Goal: Task Accomplishment & Management: Manage account settings

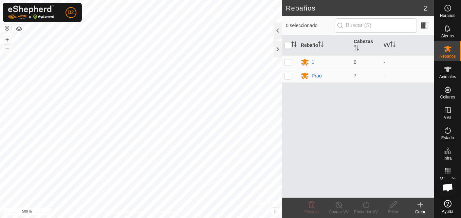
click at [288, 63] on p-checkbox at bounding box center [288, 61] width 7 height 5
click at [311, 205] on icon at bounding box center [312, 204] width 6 height 7
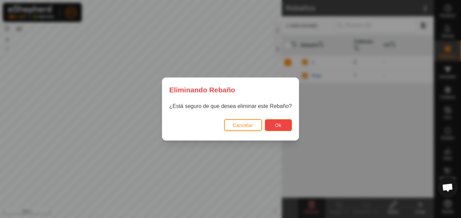
click at [275, 127] on span "Ok" at bounding box center [278, 125] width 6 height 5
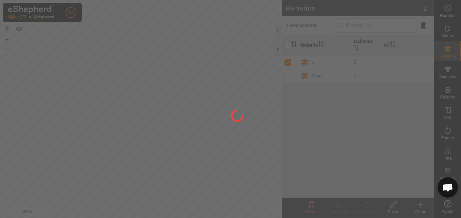
checkbox input "false"
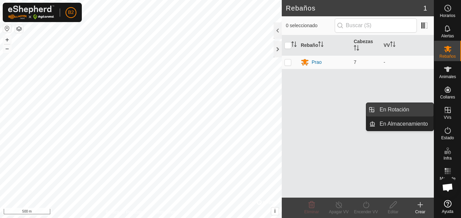
click at [407, 112] on link "En Rotación" at bounding box center [405, 110] width 58 height 14
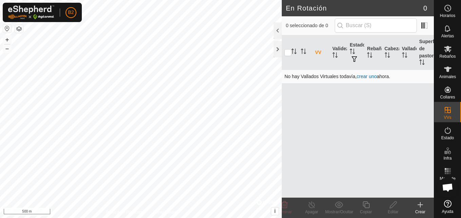
click at [368, 78] on link "crear uno" at bounding box center [367, 76] width 20 height 5
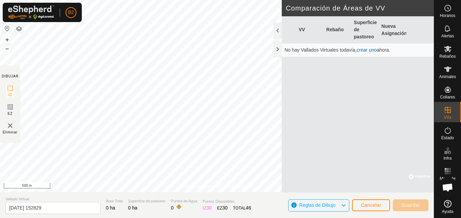
click at [345, 208] on icon at bounding box center [343, 205] width 5 height 9
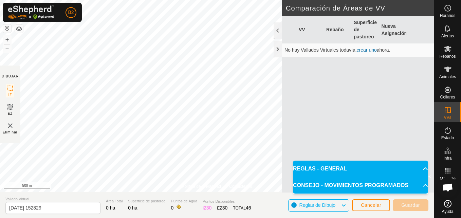
click at [419, 170] on p-accordion-header "REGLAS - GENERAL" at bounding box center [360, 169] width 135 height 16
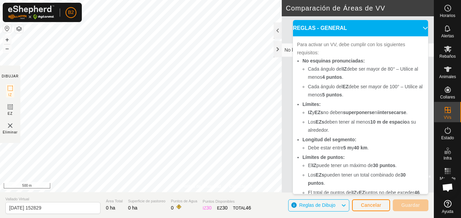
click at [417, 26] on p-accordion-header "REGLAS - GENERAL" at bounding box center [360, 28] width 135 height 16
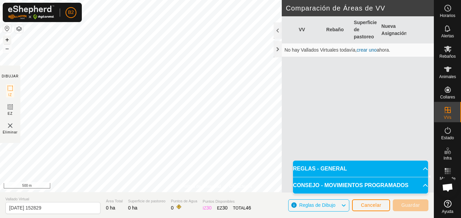
click at [9, 40] on button "+" at bounding box center [7, 40] width 8 height 8
click at [8, 40] on button "+" at bounding box center [7, 40] width 8 height 8
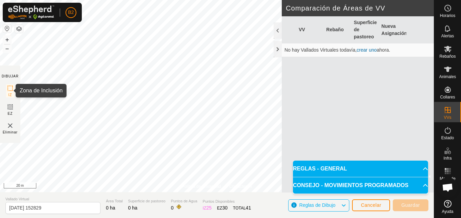
click at [8, 91] on icon at bounding box center [10, 88] width 8 height 8
click at [7, 128] on img at bounding box center [10, 126] width 8 height 8
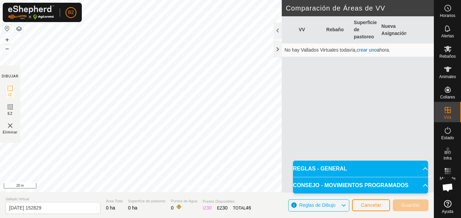
click at [11, 126] on img at bounding box center [10, 126] width 8 height 8
click at [56, 43] on div "Política de Privacidad Contáctenos + – ⇧ i © Mapbox , © OpenStreetMap , Improve…" at bounding box center [217, 109] width 434 height 218
click at [7, 48] on button "–" at bounding box center [7, 49] width 8 height 8
drag, startPoint x: 12, startPoint y: 106, endPoint x: 8, endPoint y: 108, distance: 4.4
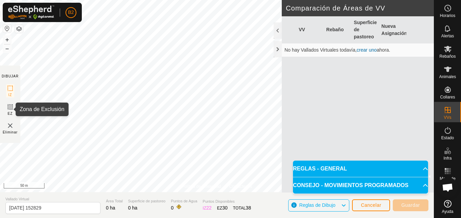
click at [8, 108] on icon at bounding box center [10, 107] width 8 height 8
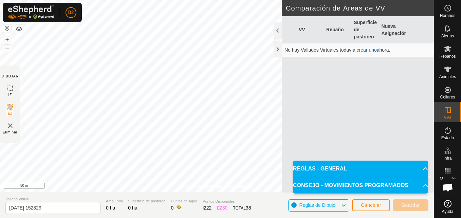
click at [8, 108] on icon at bounding box center [10, 107] width 4 height 4
click at [107, 87] on div "Política de Privacidad Contáctenos + – ⇧ i © Mapbox , © OpenStreetMap , Improve…" at bounding box center [217, 109] width 434 height 218
click at [7, 50] on button "–" at bounding box center [7, 49] width 8 height 8
click at [6, 39] on button "+" at bounding box center [7, 40] width 8 height 8
click at [6, 48] on button "–" at bounding box center [7, 49] width 8 height 8
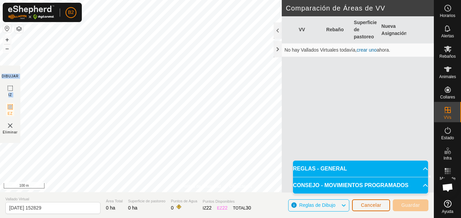
click at [372, 205] on span "Cancelar" at bounding box center [371, 205] width 20 height 5
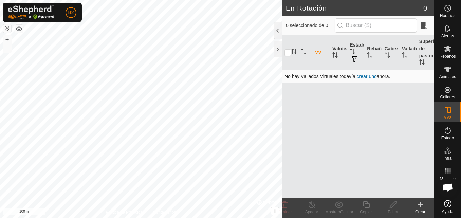
click at [363, 78] on link "crear uno" at bounding box center [367, 76] width 20 height 5
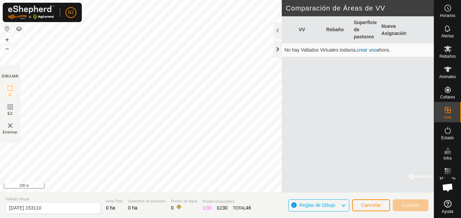
click at [275, 50] on div at bounding box center [278, 49] width 8 height 16
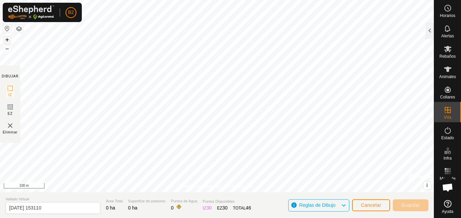
click at [7, 39] on button "+" at bounding box center [7, 40] width 8 height 8
click at [0, 66] on html "B2 Horarios Alertas Rebaños Animales Collares VVs Estado Infra Mapa de Calor Ay…" at bounding box center [230, 109] width 461 height 218
click at [14, 84] on icon at bounding box center [10, 88] width 8 height 8
click at [11, 91] on rect at bounding box center [9, 88] width 5 height 5
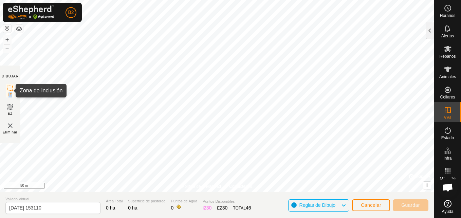
click at [12, 95] on span "IZ" at bounding box center [10, 94] width 4 height 5
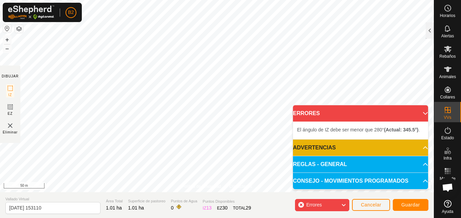
click at [346, 115] on p-accordion-header "ERRORES" at bounding box center [360, 113] width 135 height 16
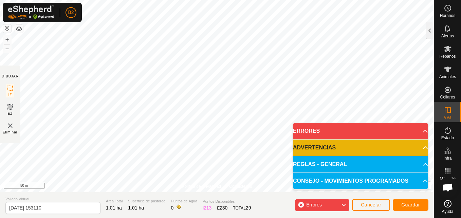
click at [411, 146] on p-accordion-header "ADVERTENCIAS" at bounding box center [360, 148] width 135 height 16
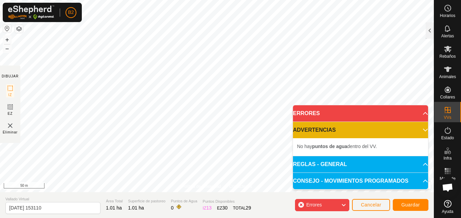
click at [422, 113] on p-accordion-header "ERRORES" at bounding box center [360, 113] width 135 height 16
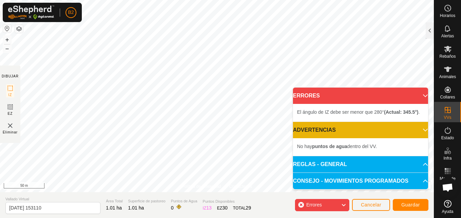
click at [419, 162] on p-accordion-header "REGLAS - GENERAL" at bounding box center [360, 164] width 135 height 16
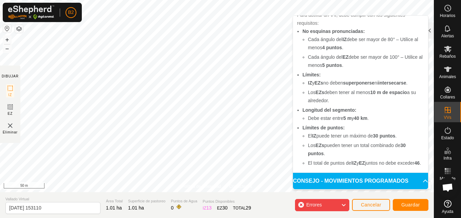
scroll to position [102, 0]
click at [417, 182] on p-accordion-header "CONSEJO - MOVIMIENTOS PROGRAMADOS" at bounding box center [360, 181] width 135 height 16
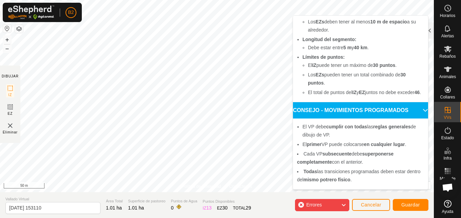
scroll to position [159, 0]
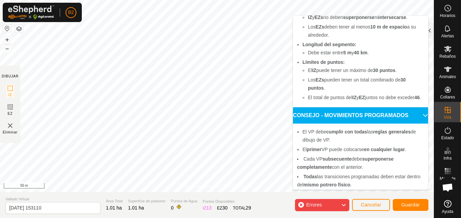
click at [337, 210] on div "Errores" at bounding box center [322, 205] width 54 height 12
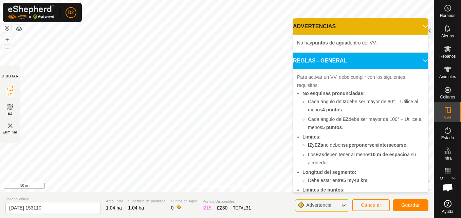
click at [415, 28] on p-accordion-header "ADVERTENCIAS" at bounding box center [360, 26] width 135 height 16
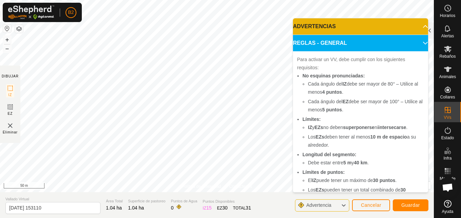
click at [326, 210] on span "Advertencia" at bounding box center [321, 205] width 31 height 9
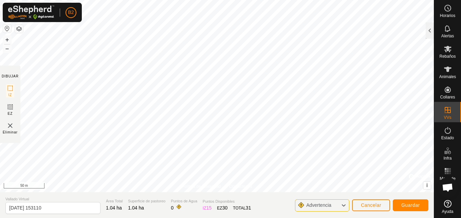
click at [326, 210] on span "Advertencia" at bounding box center [321, 205] width 31 height 9
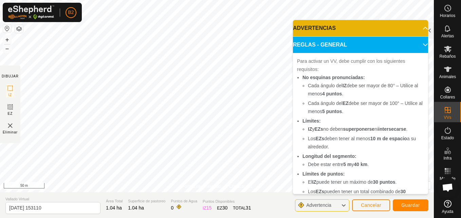
click at [415, 27] on p-accordion-header "ADVERTENCIAS" at bounding box center [360, 28] width 135 height 16
click at [417, 44] on p-accordion-header "REGLAS - GENERAL" at bounding box center [360, 45] width 135 height 16
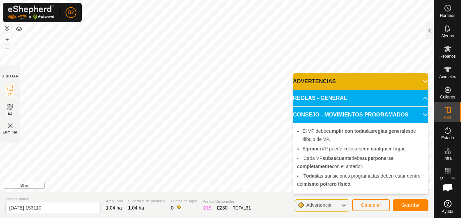
click at [419, 80] on p-accordion-header "ADVERTENCIAS" at bounding box center [360, 81] width 135 height 16
click at [346, 210] on div "Advertencia" at bounding box center [322, 205] width 54 height 12
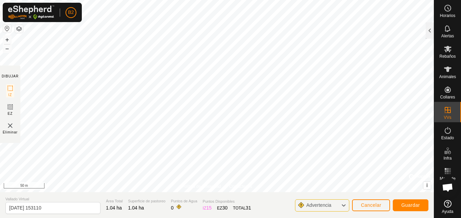
click at [346, 210] on div "Advertencia" at bounding box center [322, 205] width 54 height 12
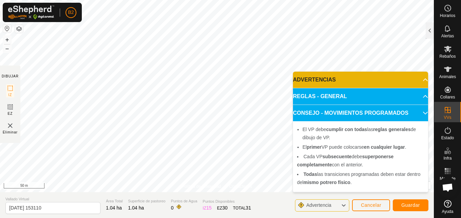
click at [419, 80] on p-accordion-header "ADVERTENCIAS" at bounding box center [360, 80] width 135 height 16
click at [423, 80] on p-accordion-header "ADVERTENCIAS" at bounding box center [360, 80] width 135 height 16
click at [421, 79] on p-accordion-header "ADVERTENCIAS" at bounding box center [360, 80] width 135 height 16
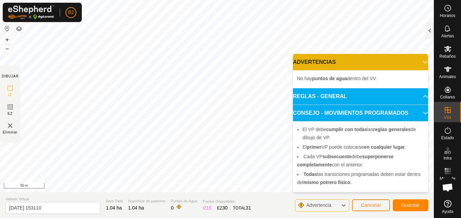
click at [421, 60] on p-accordion-header "ADVERTENCIAS" at bounding box center [360, 62] width 135 height 16
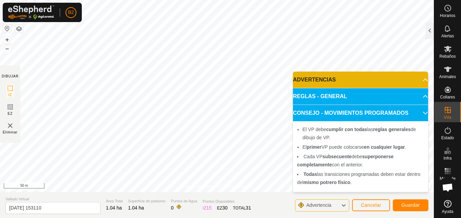
click at [423, 115] on p-accordion-header "CONSEJO - MOVIMIENTOS PROGRAMADOS" at bounding box center [360, 113] width 135 height 16
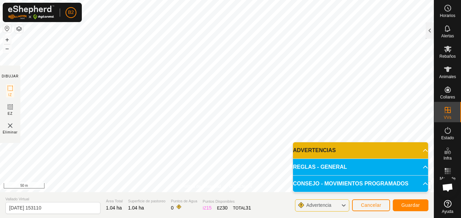
click at [324, 206] on span "Advertencia" at bounding box center [318, 205] width 25 height 5
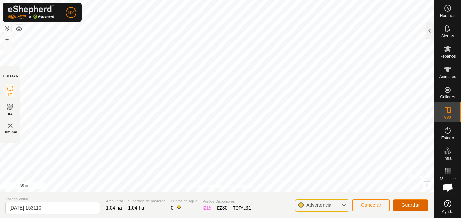
click at [406, 207] on span "Guardar" at bounding box center [411, 205] width 19 height 5
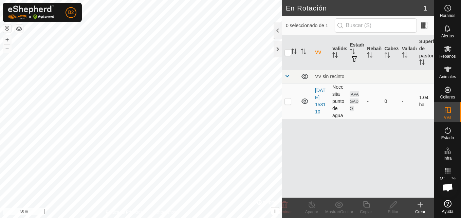
click at [305, 101] on icon at bounding box center [305, 101] width 7 height 5
click at [305, 101] on icon at bounding box center [305, 101] width 8 height 8
click at [353, 49] on icon "Activar para ordenar" at bounding box center [352, 51] width 5 height 5
click at [356, 101] on span "APAGADO" at bounding box center [354, 101] width 9 height 20
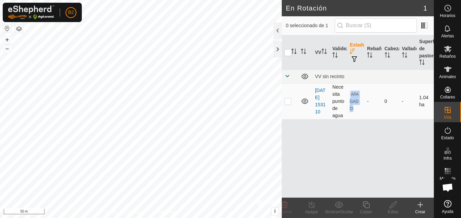
click at [356, 101] on span "APAGADO" at bounding box center [354, 101] width 9 height 20
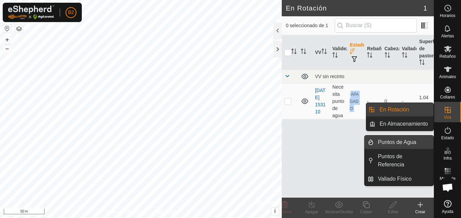
click at [420, 143] on link "Puntos de Agua" at bounding box center [404, 143] width 60 height 14
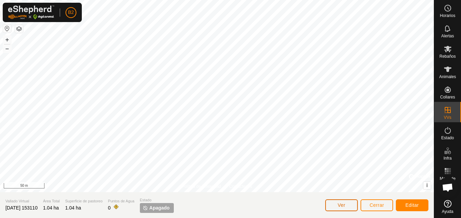
click at [333, 200] on button "Ver" at bounding box center [342, 205] width 33 height 12
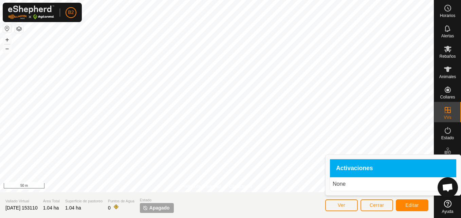
click at [349, 184] on p "None" at bounding box center [393, 184] width 121 height 8
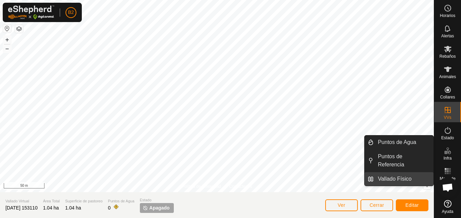
click at [404, 172] on link "Vallado Físico" at bounding box center [404, 179] width 60 height 14
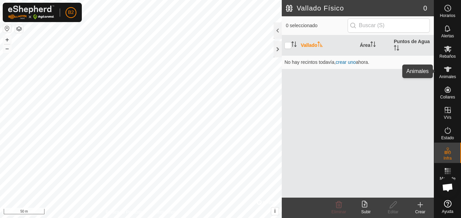
click at [454, 71] on es-animals-svg-icon at bounding box center [448, 69] width 12 height 11
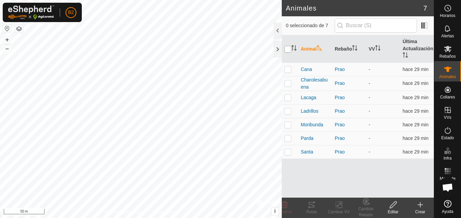
click at [287, 51] on input "checkbox" at bounding box center [288, 49] width 7 height 7
checkbox input "true"
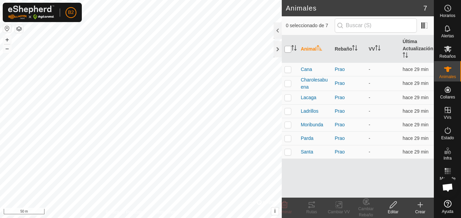
checkbox input "true"
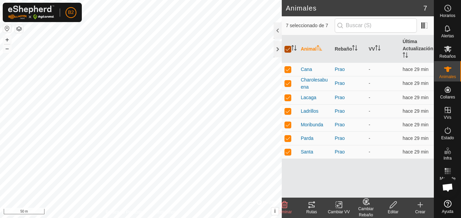
click at [288, 50] on input "checkbox" at bounding box center [288, 49] width 7 height 7
checkbox input "false"
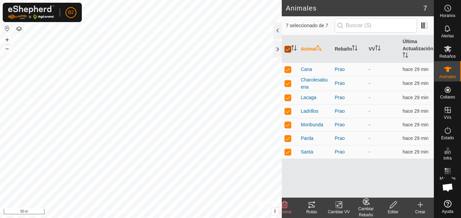
checkbox input "false"
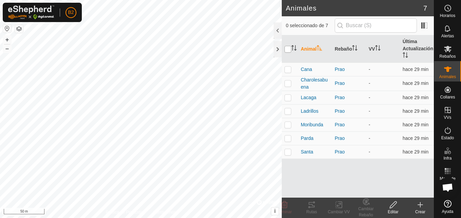
click at [289, 49] on input "checkbox" at bounding box center [288, 49] width 7 height 7
checkbox input "true"
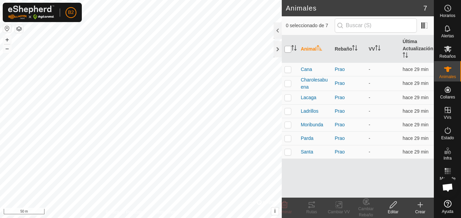
checkbox input "true"
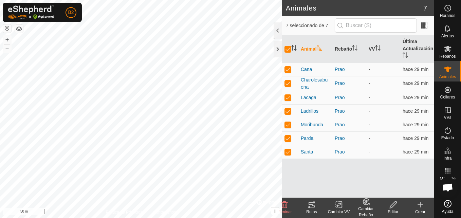
click at [420, 208] on icon at bounding box center [421, 205] width 8 height 8
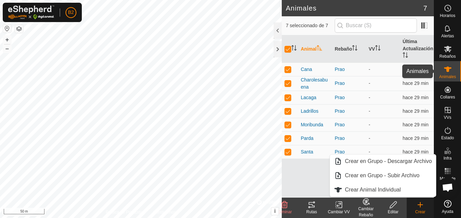
click at [449, 66] on icon at bounding box center [448, 69] width 8 height 8
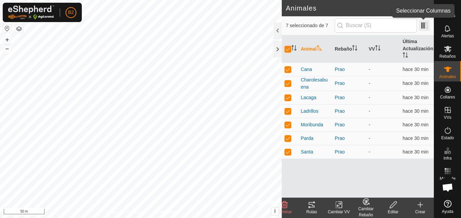
click at [424, 26] on span at bounding box center [424, 25] width 11 height 11
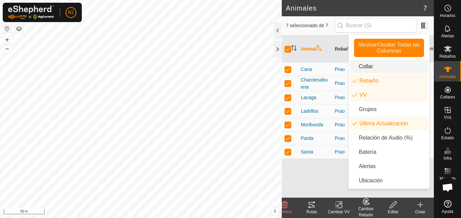
click at [394, 65] on li "Collar" at bounding box center [389, 67] width 78 height 14
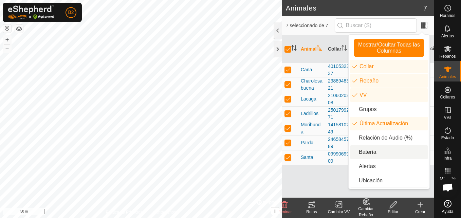
click at [368, 152] on li "Batería" at bounding box center [389, 152] width 78 height 14
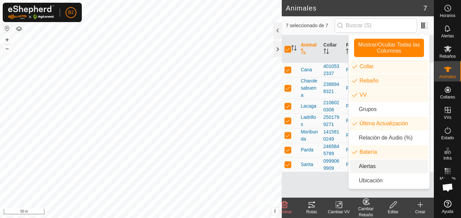
click at [368, 168] on li "Alertas" at bounding box center [389, 167] width 78 height 14
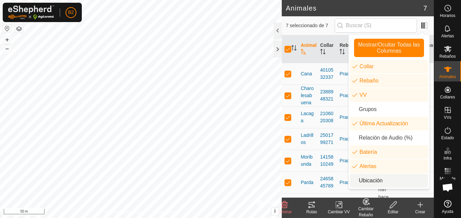
click at [368, 182] on li "Ubicación" at bounding box center [389, 181] width 78 height 14
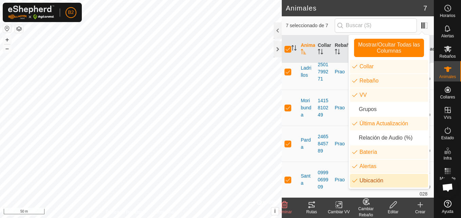
scroll to position [118, 0]
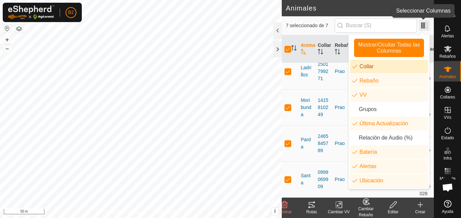
click at [426, 28] on span at bounding box center [424, 25] width 11 height 11
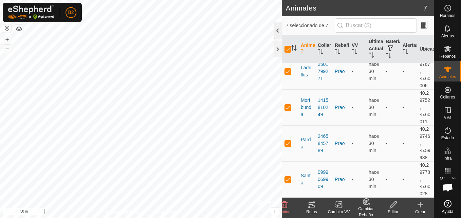
click at [280, 31] on div at bounding box center [278, 30] width 8 height 16
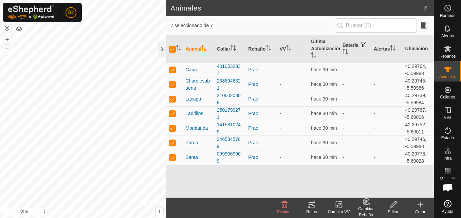
scroll to position [0, 0]
click at [457, 50] on div "Rebaños" at bounding box center [448, 51] width 27 height 20
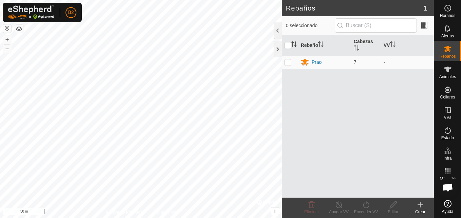
click at [288, 64] on p-checkbox at bounding box center [288, 61] width 7 height 5
checkbox input "true"
click at [370, 210] on div "Encender VV" at bounding box center [366, 212] width 27 height 6
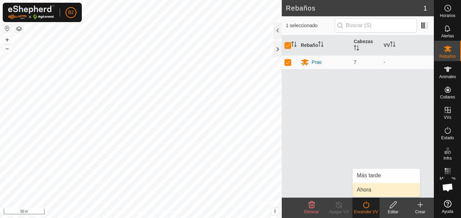
click at [369, 191] on link "Ahora" at bounding box center [386, 190] width 67 height 14
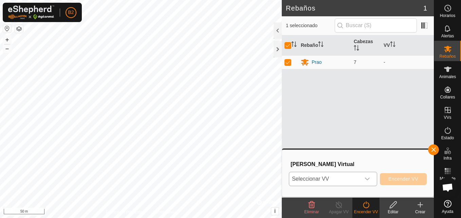
click at [370, 179] on icon "dropdown trigger" at bounding box center [367, 178] width 5 height 5
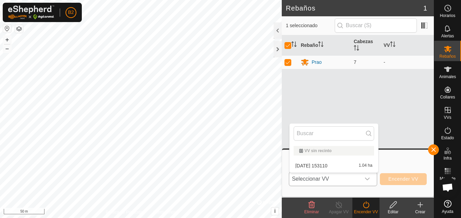
click at [342, 179] on span "Seleccionar VV" at bounding box center [324, 179] width 71 height 14
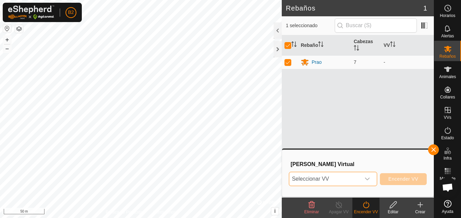
click at [328, 179] on span "Seleccionar VV" at bounding box center [324, 179] width 71 height 14
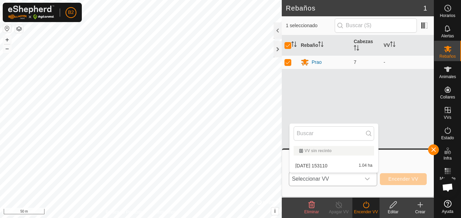
click at [320, 166] on li "[DATE] 153110 1.04 ha" at bounding box center [334, 166] width 89 height 14
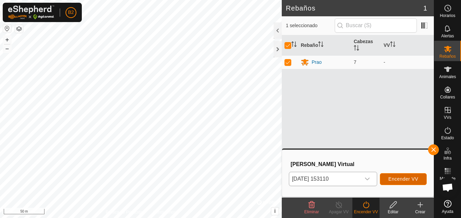
click at [393, 178] on span "Encender VV" at bounding box center [404, 178] width 30 height 5
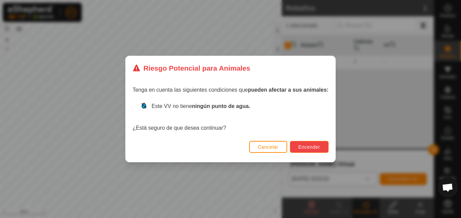
click at [310, 147] on span "Encender" at bounding box center [310, 146] width 22 height 5
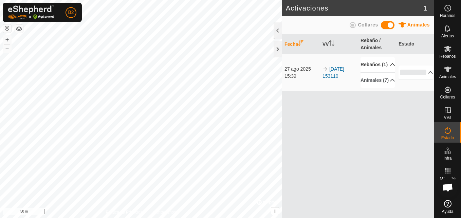
click at [388, 69] on p-accordion-header "Rebaños (1)" at bounding box center [378, 64] width 35 height 15
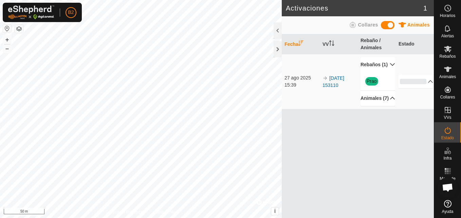
click at [388, 106] on p-accordion-header "Animales (7)" at bounding box center [378, 98] width 35 height 15
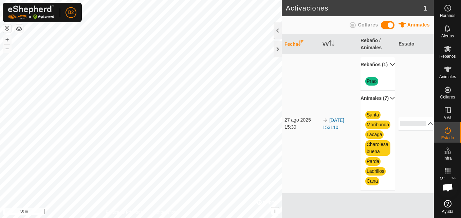
click at [388, 106] on p-accordion-header "Animales (7)" at bounding box center [378, 98] width 35 height 15
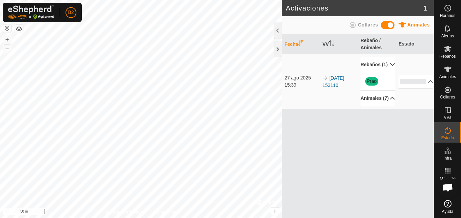
click at [387, 106] on p-accordion-header "Animales (7)" at bounding box center [378, 98] width 35 height 15
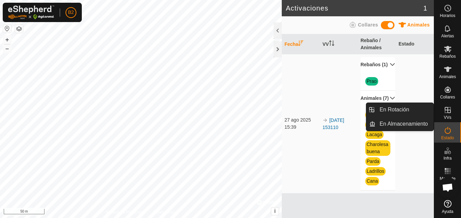
drag, startPoint x: 451, startPoint y: 104, endPoint x: 451, endPoint y: 111, distance: 6.8
click at [451, 111] on icon at bounding box center [448, 110] width 6 height 6
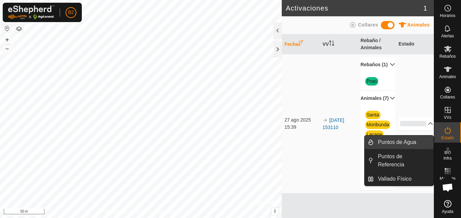
click at [408, 145] on link "Puntos de Agua" at bounding box center [404, 143] width 60 height 14
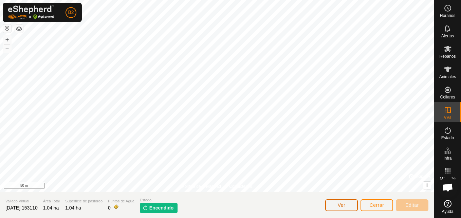
click at [348, 203] on button "Ver" at bounding box center [342, 205] width 33 height 12
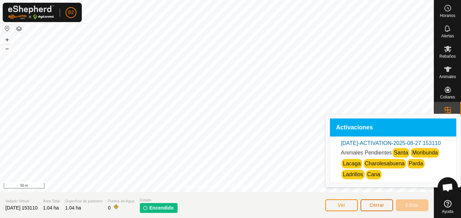
click at [365, 203] on button "Cerrar" at bounding box center [377, 205] width 33 height 12
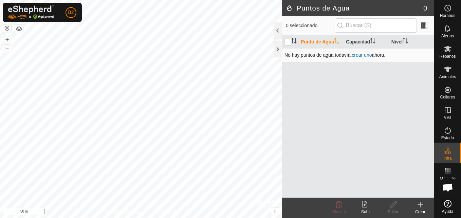
click at [357, 56] on link "crear uno" at bounding box center [362, 54] width 20 height 5
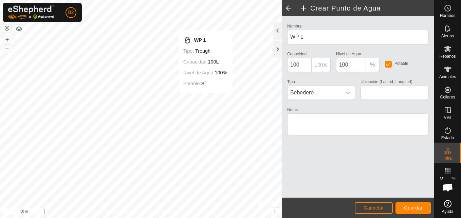
type input "40.297943, -5.600095"
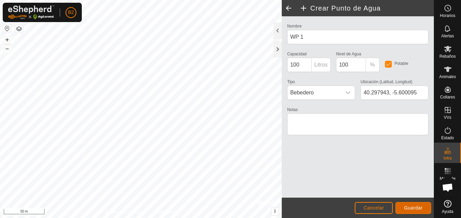
click at [408, 210] on span "Guardar" at bounding box center [413, 207] width 19 height 5
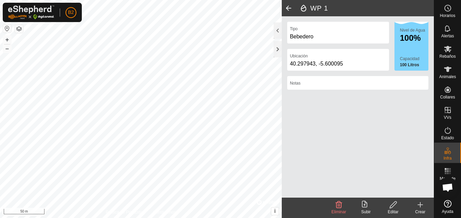
click at [290, 6] on span at bounding box center [289, 8] width 14 height 16
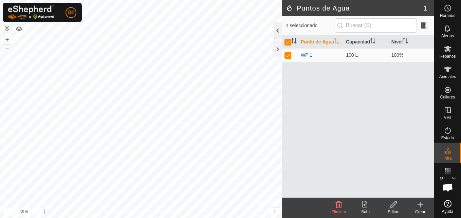
click at [277, 31] on div at bounding box center [278, 30] width 8 height 16
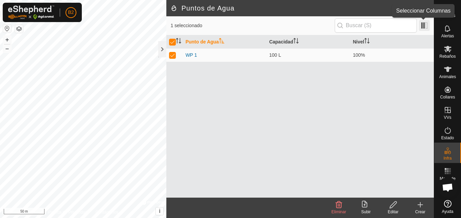
click at [430, 26] on span at bounding box center [424, 25] width 11 height 11
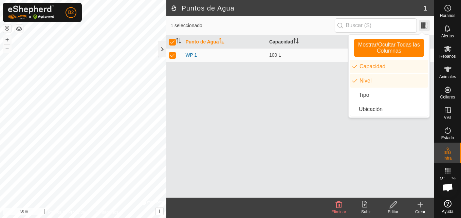
click at [430, 26] on span at bounding box center [424, 25] width 11 height 11
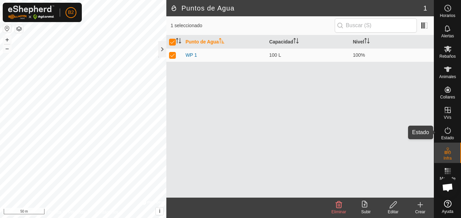
click at [448, 137] on span "Estado" at bounding box center [448, 138] width 13 height 4
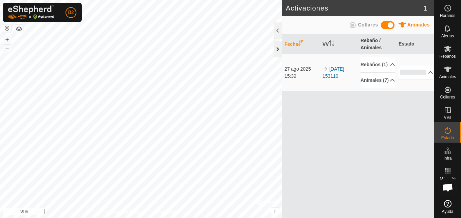
click at [277, 50] on div at bounding box center [278, 49] width 8 height 16
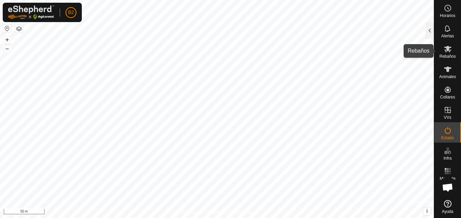
click at [453, 61] on div "Rebaños" at bounding box center [448, 51] width 27 height 20
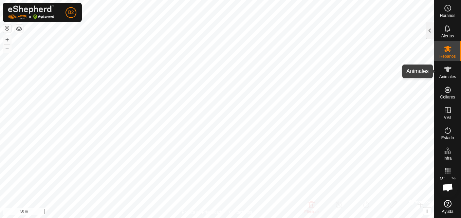
click at [451, 74] on es-animals-svg-icon at bounding box center [448, 69] width 12 height 11
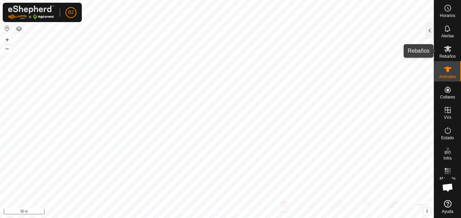
click at [447, 49] on icon at bounding box center [447, 49] width 7 height 6
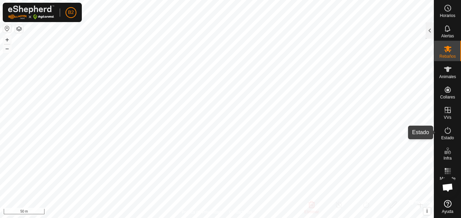
click at [446, 137] on span "Estado" at bounding box center [448, 138] width 13 height 4
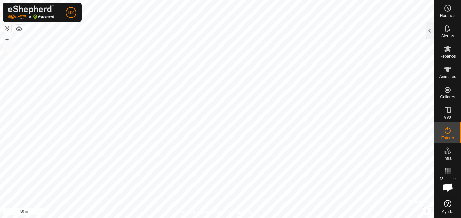
click at [446, 137] on span "Estado" at bounding box center [448, 138] width 13 height 4
click at [447, 136] on span "Estado" at bounding box center [448, 138] width 13 height 4
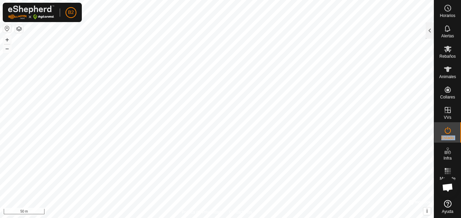
click at [447, 136] on span "Estado" at bounding box center [448, 138] width 13 height 4
click at [433, 31] on div at bounding box center [430, 30] width 8 height 16
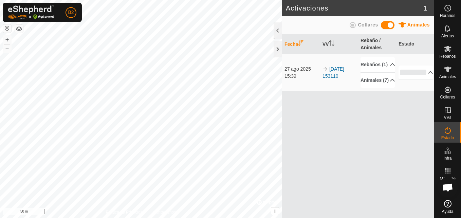
click at [385, 25] on span at bounding box center [388, 25] width 14 height 8
click at [393, 24] on span at bounding box center [388, 25] width 14 height 8
click at [454, 48] on es-mob-svg-icon at bounding box center [448, 48] width 12 height 11
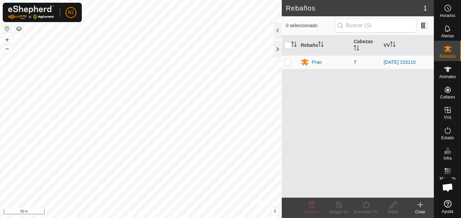
click at [287, 62] on p-checkbox at bounding box center [288, 61] width 7 height 5
checkbox input "true"
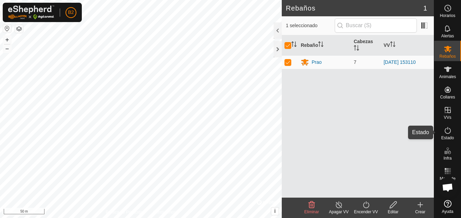
click at [446, 127] on icon at bounding box center [448, 130] width 8 height 8
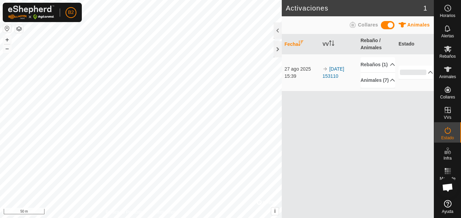
click at [386, 25] on span at bounding box center [388, 25] width 14 height 8
click at [392, 26] on span at bounding box center [388, 25] width 14 height 8
click at [412, 79] on p-accordion-header "0%" at bounding box center [416, 73] width 35 height 14
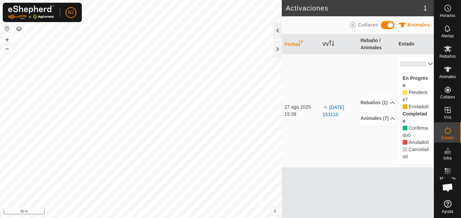
click at [279, 27] on div at bounding box center [278, 30] width 8 height 16
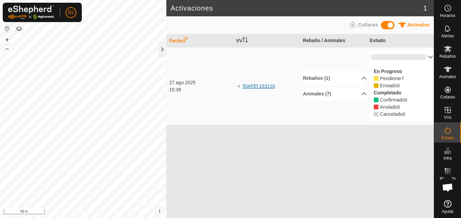
click at [275, 87] on link "[DATE] 153110" at bounding box center [259, 86] width 32 height 5
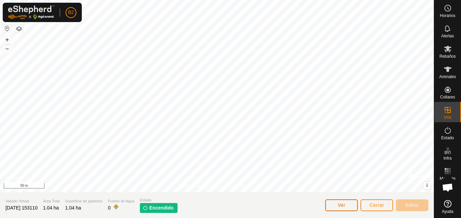
click at [339, 201] on button "Ver" at bounding box center [342, 205] width 33 height 12
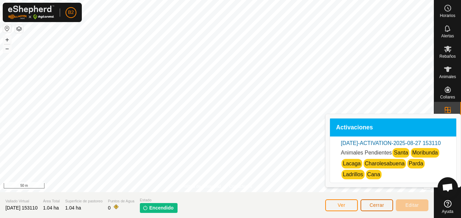
click at [376, 204] on span "Cerrar" at bounding box center [377, 205] width 15 height 5
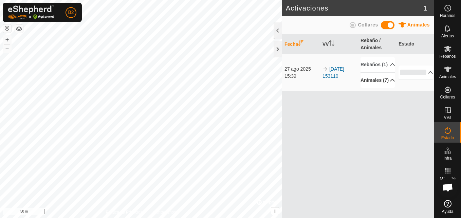
click at [387, 88] on p-accordion-header "Animales (7)" at bounding box center [378, 80] width 35 height 15
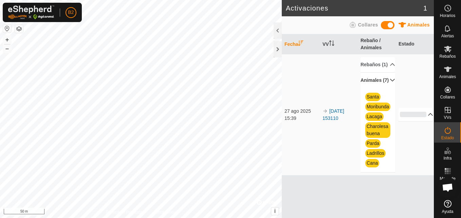
click at [415, 121] on p-accordion-header "0%" at bounding box center [416, 115] width 35 height 14
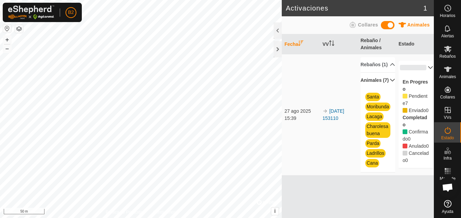
click at [405, 134] on icon at bounding box center [405, 131] width 5 height 5
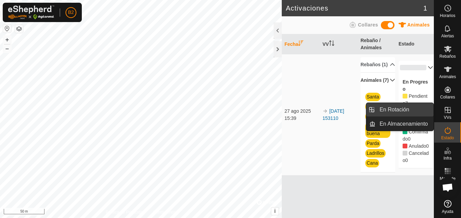
click at [419, 108] on link "En Rotación" at bounding box center [405, 110] width 58 height 14
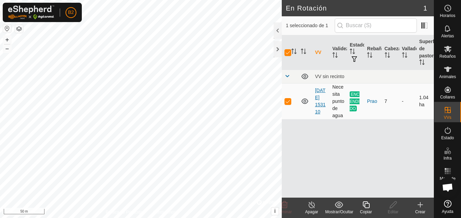
click at [318, 100] on link "[DATE] 153110" at bounding box center [320, 101] width 11 height 27
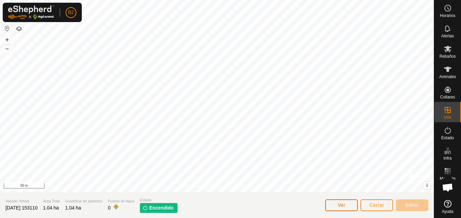
click at [331, 201] on button "Ver" at bounding box center [342, 205] width 33 height 12
click at [444, 27] on icon at bounding box center [448, 28] width 8 height 8
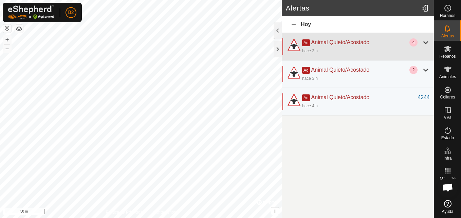
click at [426, 42] on div at bounding box center [426, 42] width 8 height 8
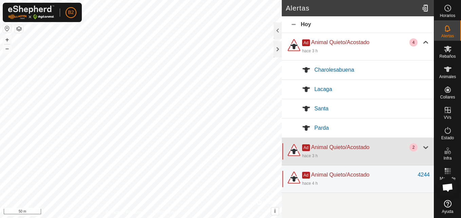
click at [427, 147] on div at bounding box center [426, 147] width 8 height 8
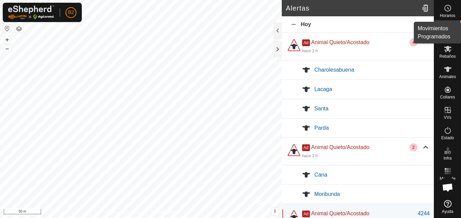
click at [450, 10] on icon at bounding box center [448, 8] width 8 height 8
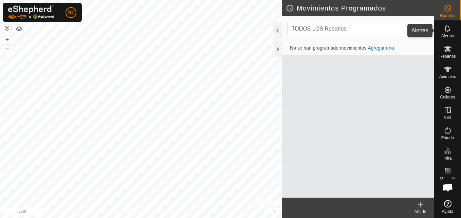
click at [449, 35] on span "Alertas" at bounding box center [448, 36] width 13 height 4
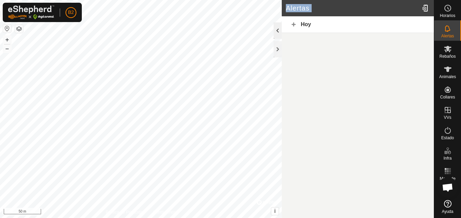
drag, startPoint x: 283, startPoint y: 29, endPoint x: 280, endPoint y: 29, distance: 3.8
click at [282, 29] on div "[PERSON_NAME]" at bounding box center [358, 109] width 152 height 218
click at [280, 29] on div at bounding box center [278, 30] width 8 height 16
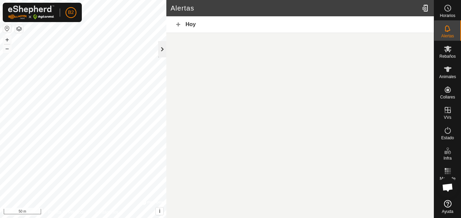
click at [162, 53] on div at bounding box center [162, 49] width 8 height 16
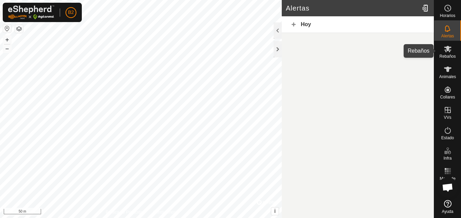
click at [442, 46] on es-mob-svg-icon at bounding box center [448, 48] width 12 height 11
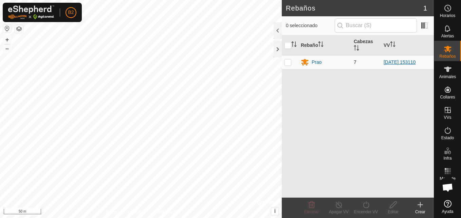
click at [415, 61] on link "[DATE] 153110" at bounding box center [400, 61] width 32 height 5
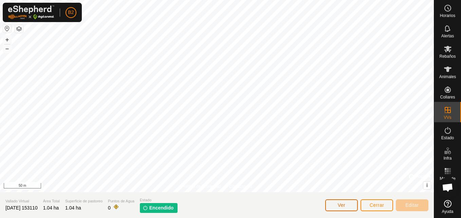
click at [339, 203] on span "Ver" at bounding box center [342, 205] width 8 height 5
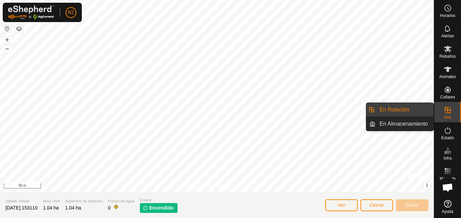
click at [451, 118] on span "VVs" at bounding box center [447, 118] width 7 height 4
click at [411, 107] on link "En Rotación" at bounding box center [405, 110] width 58 height 14
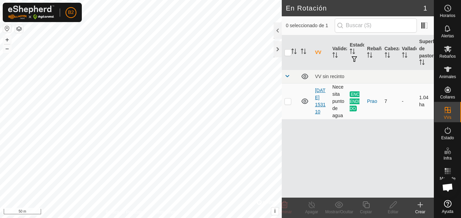
click at [318, 106] on link "[DATE] 153110" at bounding box center [320, 101] width 11 height 27
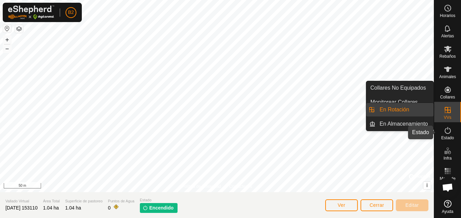
click at [446, 131] on icon at bounding box center [448, 130] width 8 height 8
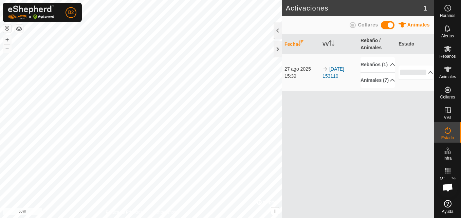
click at [383, 26] on span at bounding box center [388, 25] width 14 height 8
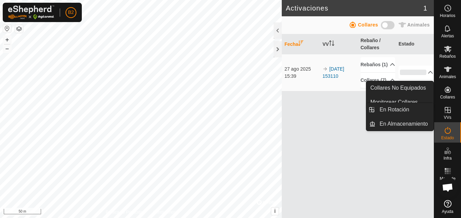
click at [445, 107] on icon at bounding box center [448, 110] width 8 height 8
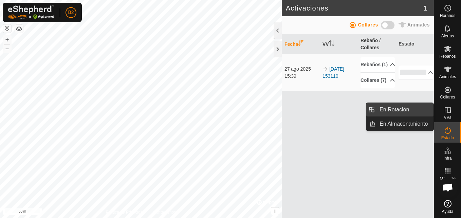
click at [416, 113] on link "En Rotación" at bounding box center [405, 110] width 58 height 14
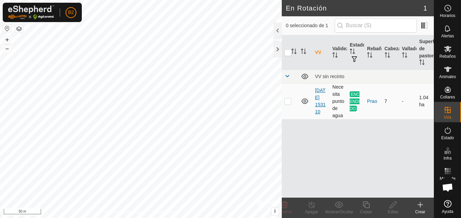
click at [316, 109] on link "[DATE] 153110" at bounding box center [320, 101] width 11 height 27
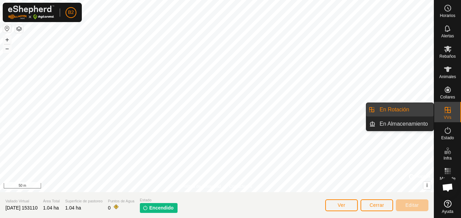
click at [416, 110] on link "En Rotación" at bounding box center [405, 110] width 58 height 14
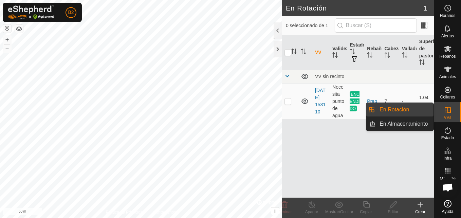
click at [416, 110] on link "En Rotación" at bounding box center [405, 110] width 58 height 14
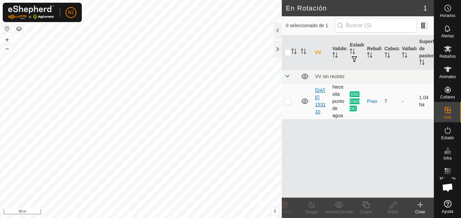
click at [319, 103] on link "[DATE] 153110" at bounding box center [320, 101] width 11 height 27
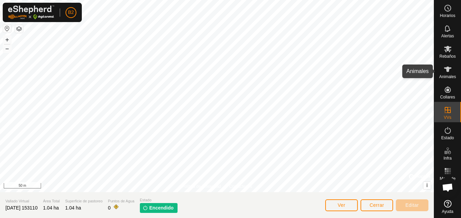
click at [445, 77] on span "Animales" at bounding box center [448, 77] width 17 height 4
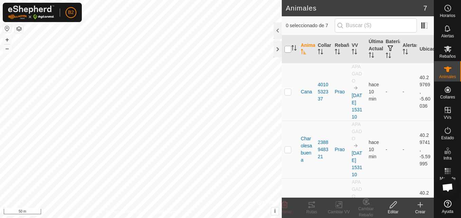
click at [286, 52] on input "checkbox" at bounding box center [288, 49] width 7 height 7
checkbox input "true"
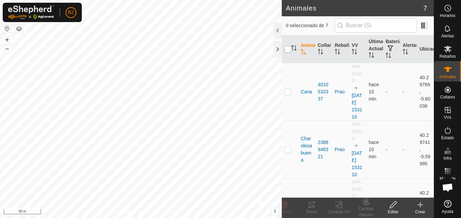
checkbox input "true"
click at [335, 95] on div "Prao" at bounding box center [341, 91] width 12 height 7
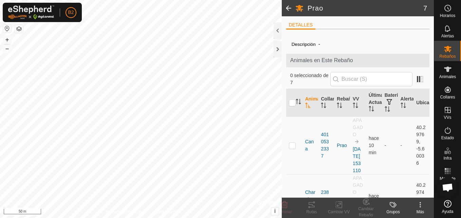
click at [288, 10] on span at bounding box center [289, 8] width 14 height 16
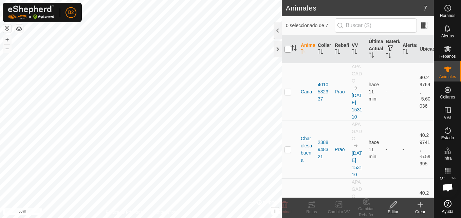
click at [288, 49] on input "checkbox" at bounding box center [288, 49] width 7 height 7
checkbox input "true"
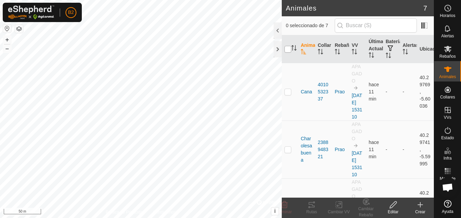
checkbox input "true"
click at [395, 201] on icon at bounding box center [393, 205] width 8 height 8
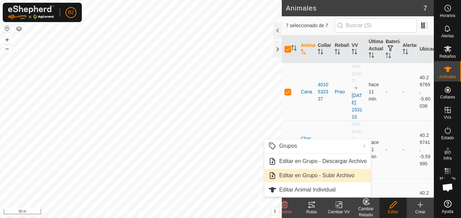
click at [339, 172] on link "Editar en Grupo - Subir Archivo" at bounding box center [317, 176] width 107 height 14
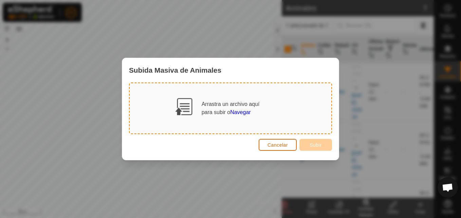
click at [282, 150] on button "Cancelar" at bounding box center [278, 145] width 38 height 12
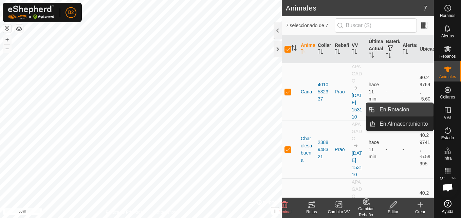
click at [416, 112] on link "En Rotación" at bounding box center [405, 110] width 58 height 14
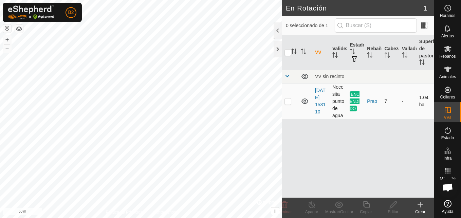
click at [353, 104] on span "ENCENDIDO" at bounding box center [355, 101] width 10 height 20
drag, startPoint x: 353, startPoint y: 104, endPoint x: 352, endPoint y: 58, distance: 46.2
click at [352, 58] on span "button" at bounding box center [354, 58] width 5 height 5
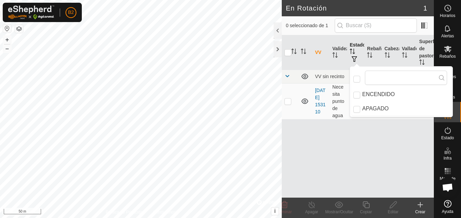
click at [352, 58] on span "button" at bounding box center [354, 58] width 5 height 5
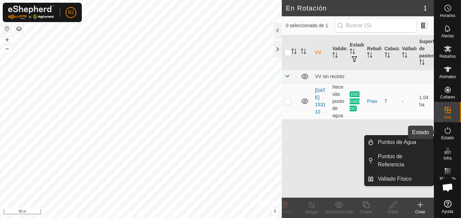
click at [447, 134] on icon at bounding box center [448, 130] width 8 height 8
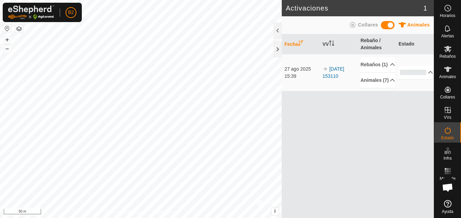
click at [386, 23] on span at bounding box center [388, 25] width 14 height 8
click at [345, 75] on link "[DATE] 153110" at bounding box center [334, 72] width 22 height 13
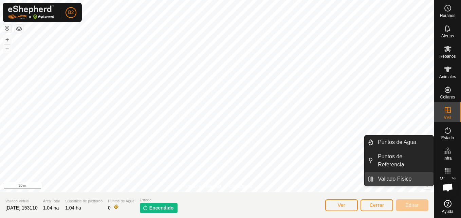
click at [402, 172] on link "Vallado Físico" at bounding box center [404, 179] width 60 height 14
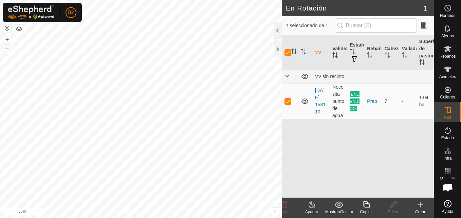
click at [310, 210] on div "Apagar" at bounding box center [311, 212] width 27 height 6
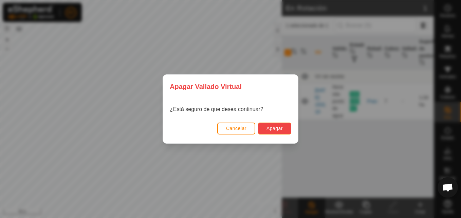
click at [280, 128] on span "Apagar" at bounding box center [275, 128] width 16 height 5
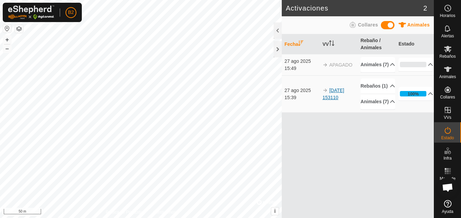
click at [335, 100] on link "[DATE] 153110" at bounding box center [334, 94] width 22 height 13
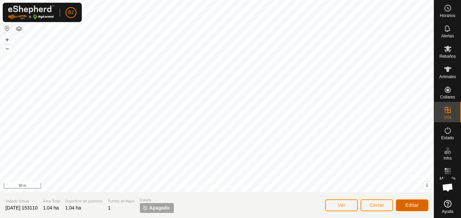
click at [404, 206] on button "Editar" at bounding box center [412, 205] width 33 height 12
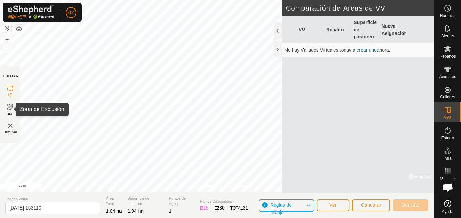
click at [10, 110] on icon at bounding box center [10, 107] width 8 height 8
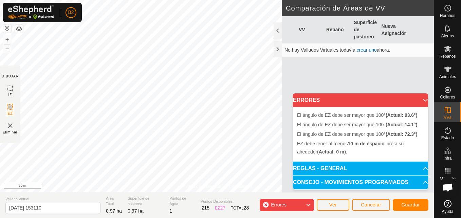
click at [11, 128] on img at bounding box center [10, 126] width 8 height 8
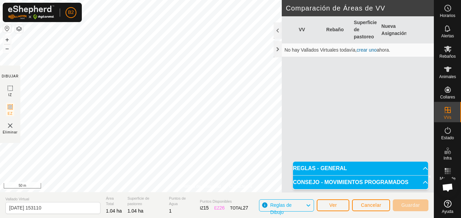
click at [7, 130] on span "Eliminar" at bounding box center [10, 132] width 15 height 5
click at [11, 125] on img at bounding box center [10, 126] width 8 height 8
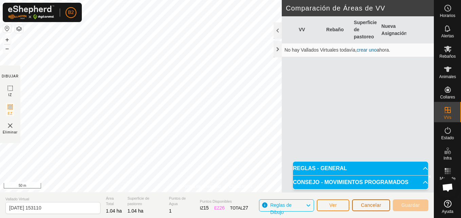
click at [362, 204] on button "Cancelar" at bounding box center [371, 205] width 38 height 12
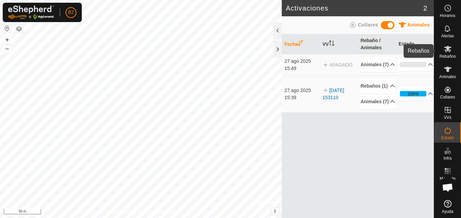
click at [452, 54] on span "Rebaños" at bounding box center [448, 56] width 16 height 4
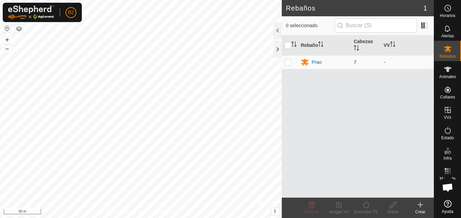
click at [289, 65] on p-checkbox at bounding box center [288, 61] width 7 height 5
checkbox input "true"
click at [364, 211] on div "Encender VV" at bounding box center [366, 212] width 27 height 6
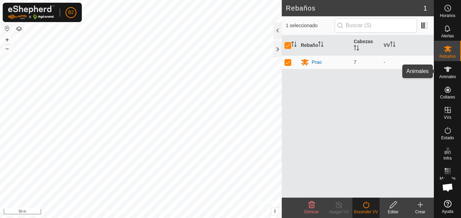
click at [447, 68] on icon at bounding box center [447, 69] width 7 height 5
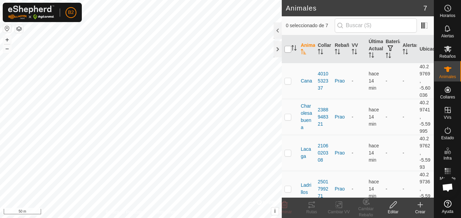
click at [287, 51] on input "checkbox" at bounding box center [288, 49] width 7 height 7
checkbox input "true"
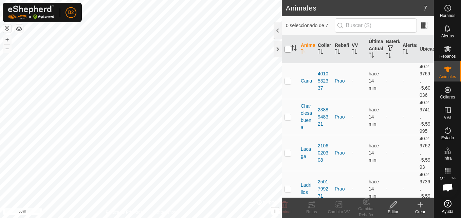
checkbox input "true"
click at [276, 48] on div at bounding box center [278, 49] width 8 height 16
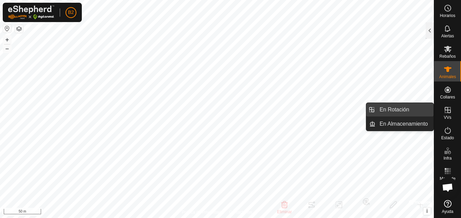
click at [421, 108] on link "En Rotación" at bounding box center [405, 110] width 58 height 14
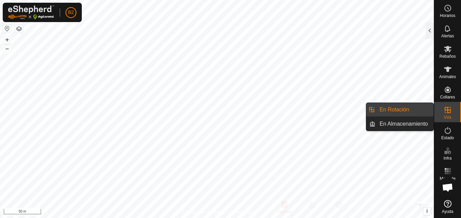
click at [398, 110] on link "En Rotación" at bounding box center [405, 110] width 58 height 14
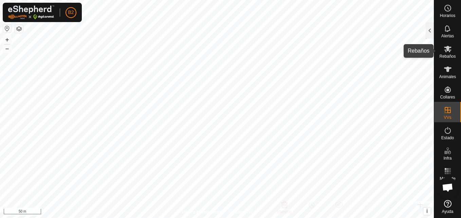
click at [447, 51] on icon at bounding box center [448, 49] width 8 height 8
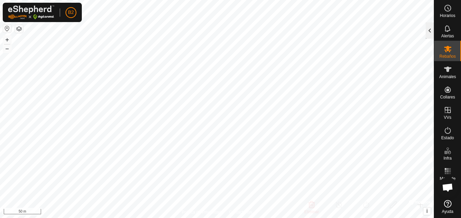
click at [431, 33] on div at bounding box center [430, 30] width 8 height 16
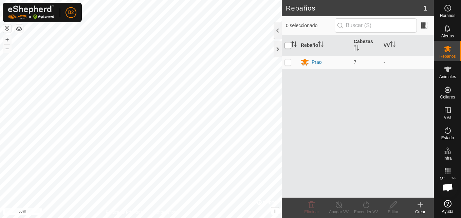
click at [288, 46] on input "checkbox" at bounding box center [288, 45] width 7 height 7
checkbox input "true"
click at [392, 213] on div "Editar" at bounding box center [393, 212] width 27 height 6
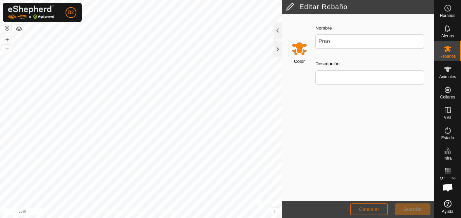
click at [373, 209] on span "Cancelar" at bounding box center [369, 209] width 20 height 5
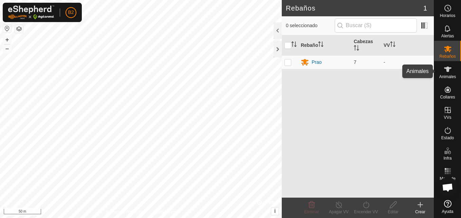
click at [452, 71] on es-animals-svg-icon at bounding box center [448, 69] width 12 height 11
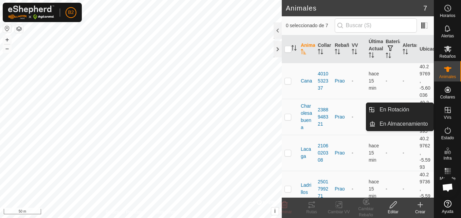
click at [426, 108] on link "En Rotación" at bounding box center [405, 110] width 58 height 14
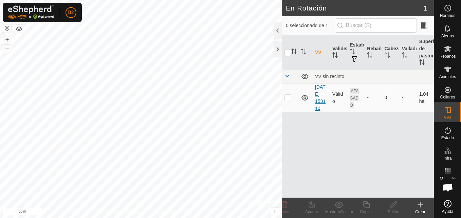
click at [319, 102] on link "[DATE] 153110" at bounding box center [320, 97] width 11 height 27
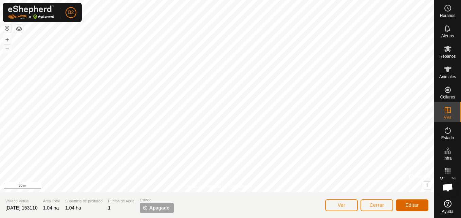
click at [417, 207] on span "Editar" at bounding box center [413, 205] width 14 height 5
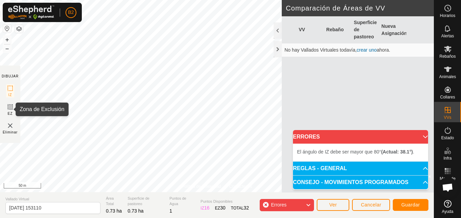
click at [8, 106] on icon at bounding box center [10, 107] width 8 height 8
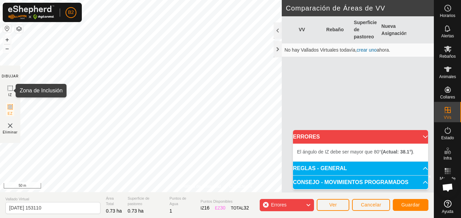
click at [11, 88] on icon at bounding box center [10, 88] width 8 height 8
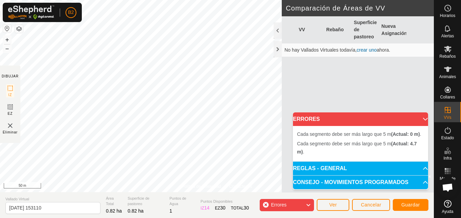
click at [264, 204] on div "Errores" at bounding box center [287, 205] width 54 height 12
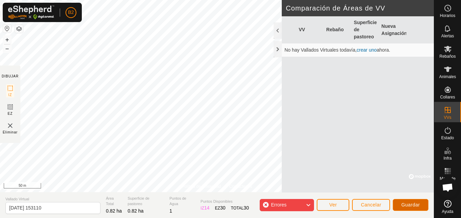
click at [402, 204] on button "Guardar" at bounding box center [411, 205] width 36 height 12
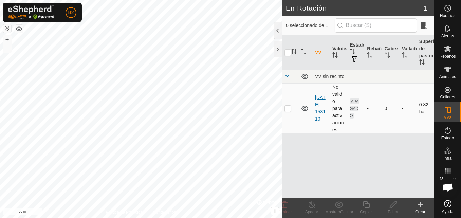
click at [317, 114] on link "[DATE] 153110" at bounding box center [320, 108] width 11 height 27
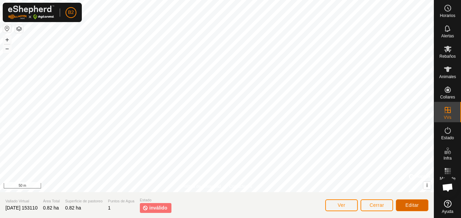
click at [412, 205] on span "Editar" at bounding box center [413, 205] width 14 height 5
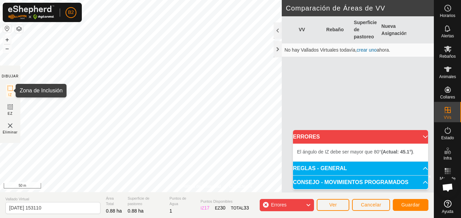
click at [10, 87] on icon at bounding box center [10, 88] width 8 height 8
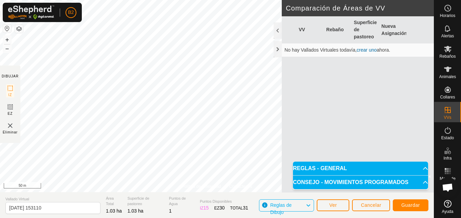
click at [306, 93] on div "VV Rebaño Superficie de pastoreo Nueva Asignación No hay Vallados Virtuales tod…" at bounding box center [358, 104] width 152 height 176
click at [419, 208] on button "Guardar" at bounding box center [411, 205] width 36 height 12
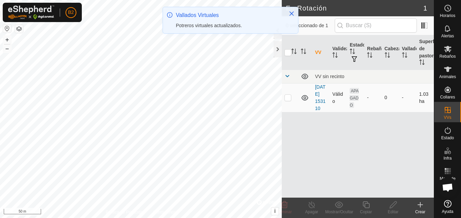
click at [355, 103] on span "APAGADO" at bounding box center [354, 98] width 9 height 20
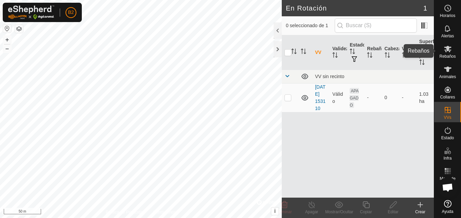
click at [447, 53] on es-mob-svg-icon at bounding box center [448, 48] width 12 height 11
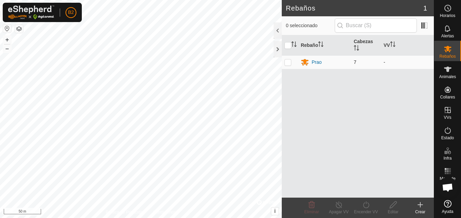
click at [288, 63] on p-checkbox at bounding box center [288, 61] width 7 height 5
checkbox input "true"
click at [369, 208] on icon at bounding box center [366, 205] width 8 height 8
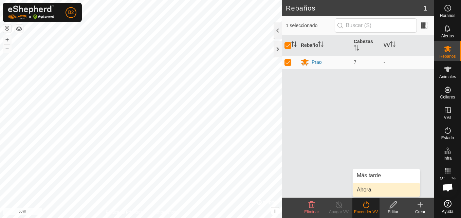
click at [368, 190] on link "Ahora" at bounding box center [386, 190] width 67 height 14
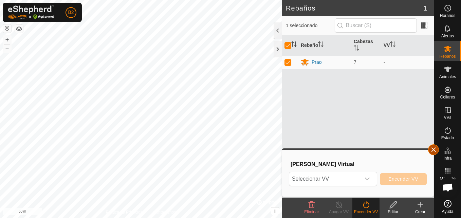
click at [432, 149] on button "button" at bounding box center [433, 149] width 11 height 11
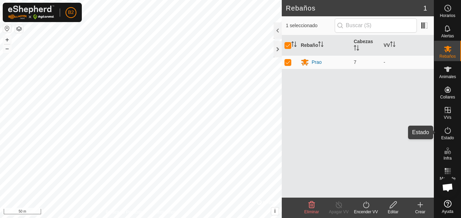
click at [454, 130] on es-activation-svg-icon at bounding box center [448, 130] width 12 height 11
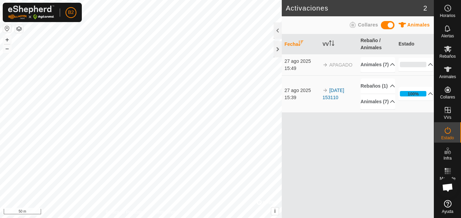
click at [387, 24] on span at bounding box center [388, 25] width 14 height 8
click at [393, 24] on span at bounding box center [388, 25] width 14 height 8
click at [451, 50] on icon at bounding box center [448, 49] width 8 height 8
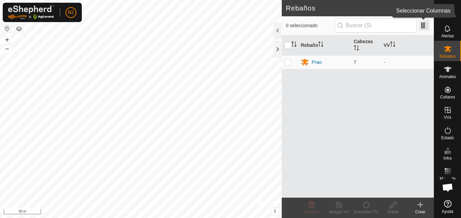
click at [424, 28] on span at bounding box center [424, 25] width 11 height 11
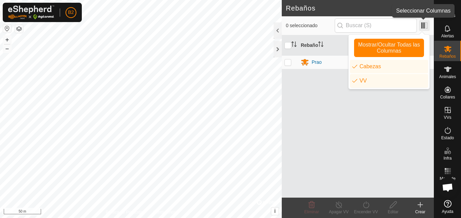
click at [422, 25] on span at bounding box center [424, 25] width 11 height 11
click at [287, 64] on p-checkbox at bounding box center [288, 61] width 7 height 5
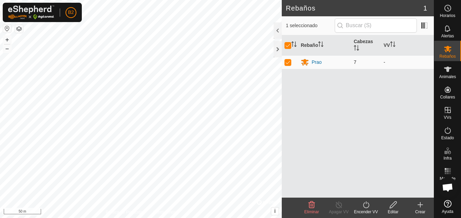
checkbox input "true"
click at [318, 60] on div "Prao" at bounding box center [317, 62] width 10 height 7
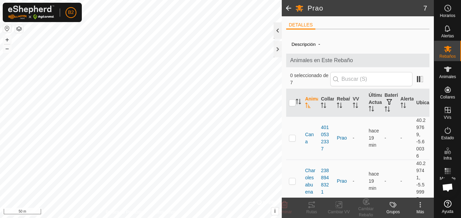
click at [277, 33] on div at bounding box center [278, 30] width 8 height 16
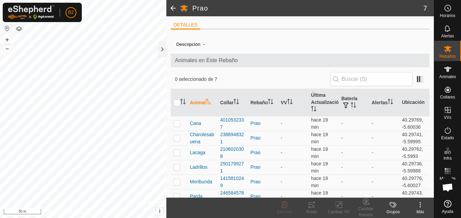
scroll to position [21, 0]
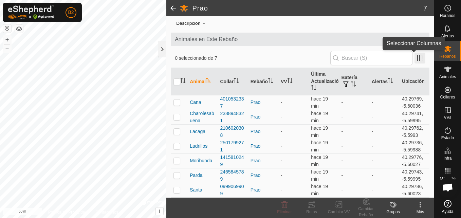
click at [416, 62] on span at bounding box center [420, 58] width 11 height 11
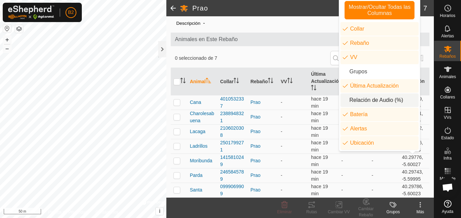
click at [402, 102] on li "Relación de Audio (%)" at bounding box center [380, 100] width 78 height 14
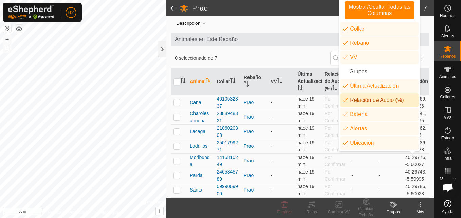
click at [364, 101] on li "Relación de Audio (%)" at bounding box center [380, 100] width 78 height 14
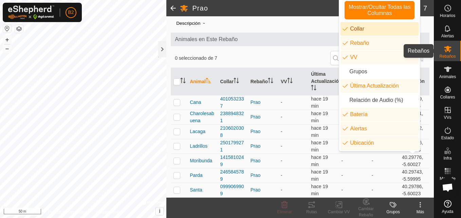
click at [455, 45] on div "Rebaños" at bounding box center [448, 51] width 27 height 20
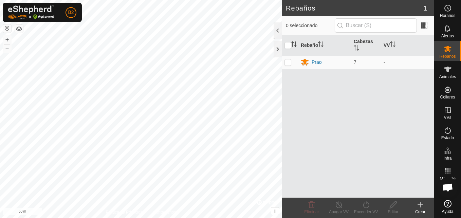
click at [370, 123] on div "Rebaño [PERSON_NAME] Prao 7 -" at bounding box center [358, 116] width 152 height 162
click at [445, 76] on span "Animales" at bounding box center [448, 77] width 17 height 4
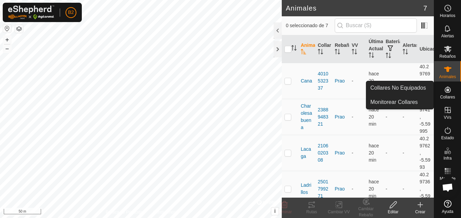
click at [447, 93] on icon at bounding box center [448, 90] width 6 height 6
click at [408, 84] on link "Collares No Equipados" at bounding box center [400, 88] width 67 height 14
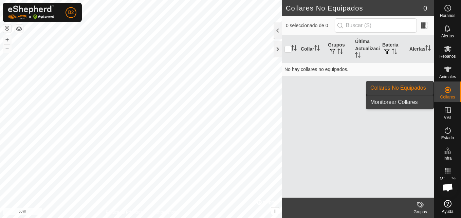
click at [403, 101] on link "Monitorear Collares" at bounding box center [400, 102] width 67 height 14
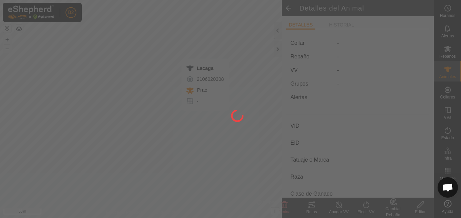
type input "Lacaga"
type input "-"
type input "1740"
type input "-"
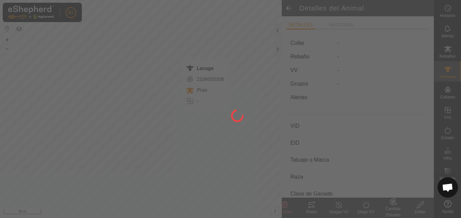
type input "0 kg"
type input "-"
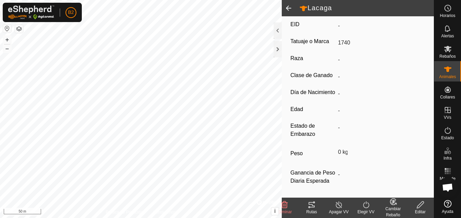
scroll to position [137, 0]
click at [448, 134] on icon at bounding box center [448, 130] width 8 height 8
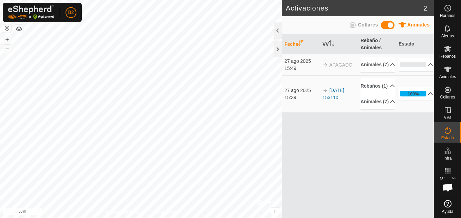
click at [426, 101] on p-accordion-header "100%" at bounding box center [416, 94] width 35 height 14
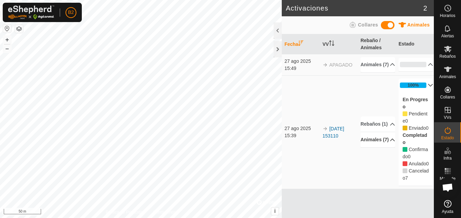
click at [390, 147] on p-accordion-header "Animales (7)" at bounding box center [378, 139] width 35 height 15
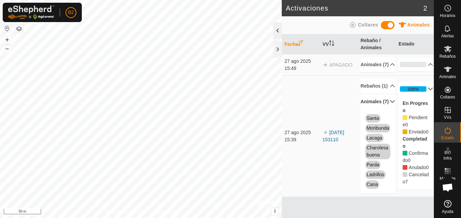
click at [279, 33] on div at bounding box center [278, 30] width 8 height 16
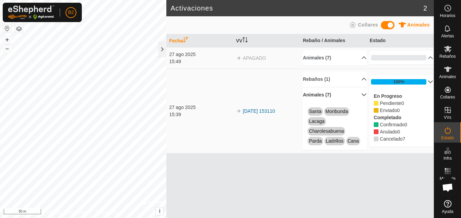
click at [250, 58] on span "APAGADO" at bounding box center [254, 57] width 23 height 5
click at [359, 56] on p-accordion-header "Animales (7)" at bounding box center [335, 57] width 64 height 15
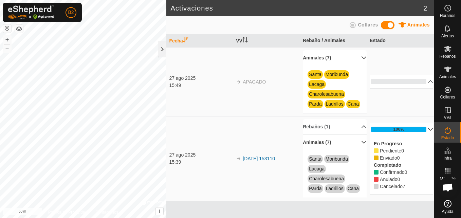
click at [362, 59] on p-accordion-header "Animales (7)" at bounding box center [335, 57] width 64 height 15
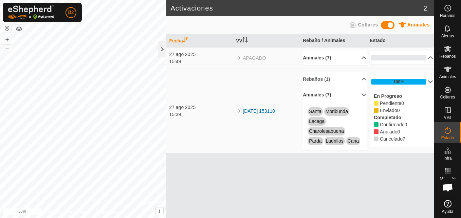
drag, startPoint x: 210, startPoint y: 65, endPoint x: 191, endPoint y: 61, distance: 19.3
click at [191, 61] on div "15:49" at bounding box center [201, 61] width 64 height 7
click at [183, 38] on icon "Activar para ordenar" at bounding box center [185, 39] width 5 height 5
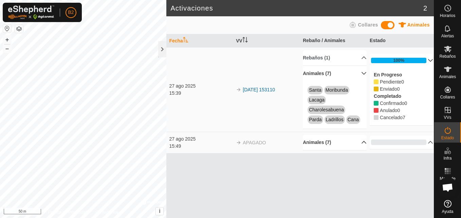
click at [183, 38] on icon "Activar para ordenar" at bounding box center [185, 39] width 5 height 5
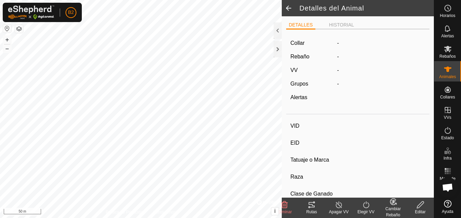
type input "Lacaga"
type input "-"
type input "1740"
type input "-"
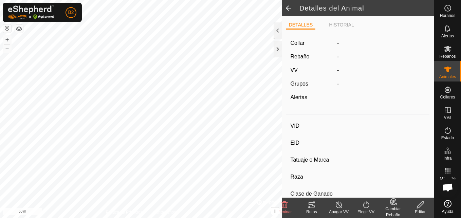
type input "0 kg"
type input "-"
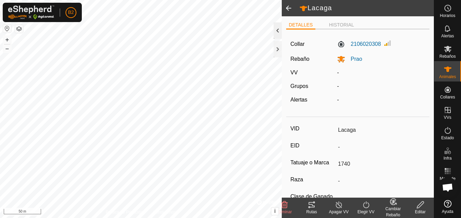
click at [279, 30] on div at bounding box center [278, 30] width 8 height 16
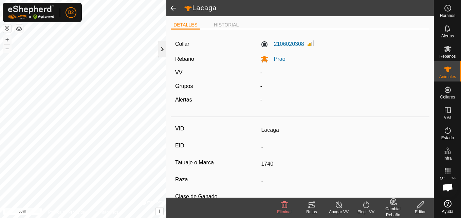
click at [160, 47] on div at bounding box center [162, 49] width 8 height 16
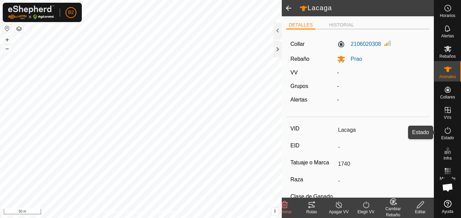
click at [452, 134] on icon at bounding box center [448, 130] width 8 height 8
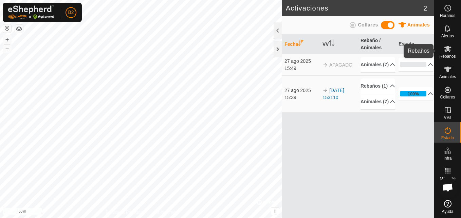
click at [447, 53] on icon at bounding box center [448, 49] width 8 height 8
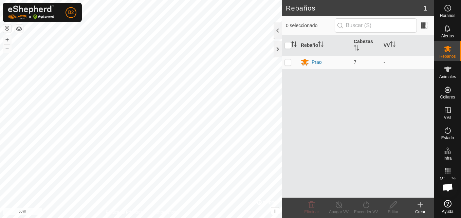
click at [289, 62] on p-checkbox at bounding box center [288, 61] width 7 height 5
checkbox input "true"
click at [366, 208] on icon at bounding box center [366, 205] width 8 height 8
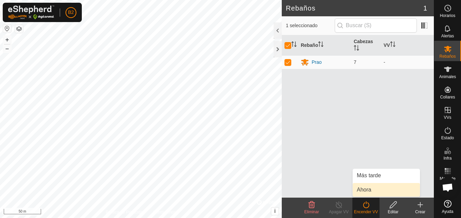
click at [365, 192] on link "Ahora" at bounding box center [386, 190] width 67 height 14
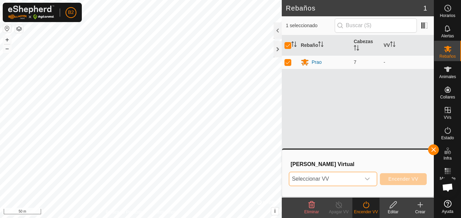
click at [333, 182] on span "Seleccionar VV" at bounding box center [324, 179] width 71 height 14
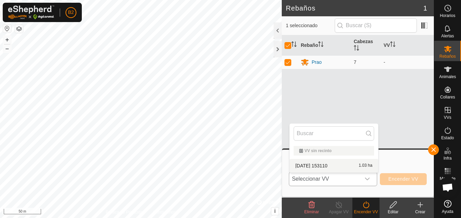
click at [327, 164] on li "[DATE] 153110 1.03 ha" at bounding box center [334, 166] width 89 height 14
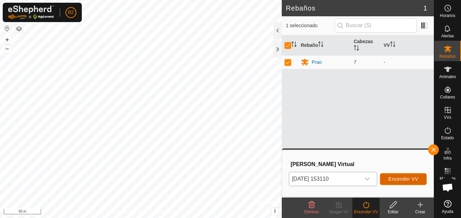
click at [398, 177] on span "Encender VV" at bounding box center [404, 178] width 30 height 5
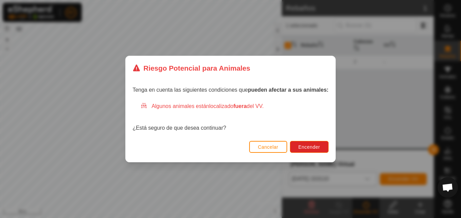
click at [279, 146] on button "Cancelar" at bounding box center [268, 147] width 38 height 12
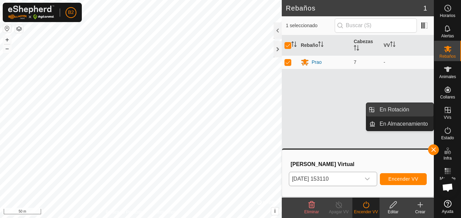
drag, startPoint x: 419, startPoint y: 110, endPoint x: 411, endPoint y: 112, distance: 8.7
click at [411, 112] on link "En Rotación" at bounding box center [405, 110] width 58 height 14
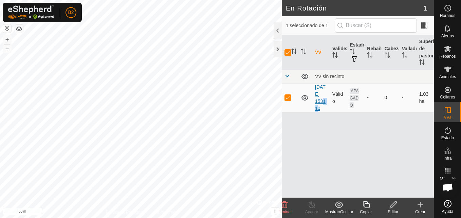
drag, startPoint x: 322, startPoint y: 102, endPoint x: 318, endPoint y: 106, distance: 5.3
click at [318, 106] on td "[DATE] 153110" at bounding box center [321, 97] width 17 height 29
click at [318, 106] on link "[DATE] 153110" at bounding box center [320, 97] width 11 height 27
click at [282, 106] on div at bounding box center [141, 109] width 282 height 218
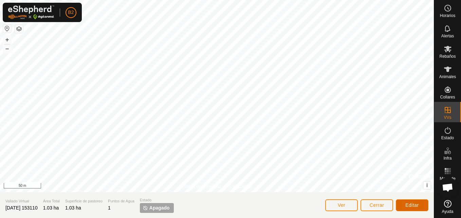
click at [406, 207] on span "Editar" at bounding box center [413, 205] width 14 height 5
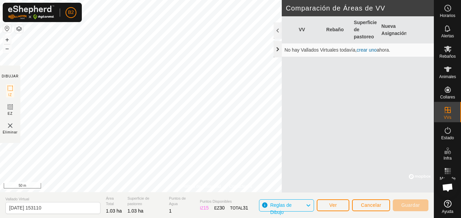
click at [276, 48] on div at bounding box center [278, 49] width 8 height 16
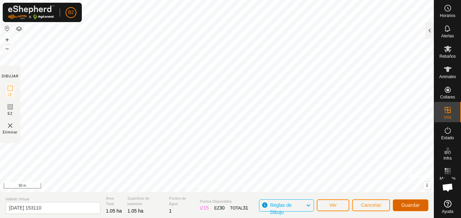
click at [419, 208] on span "Guardar" at bounding box center [411, 205] width 19 height 5
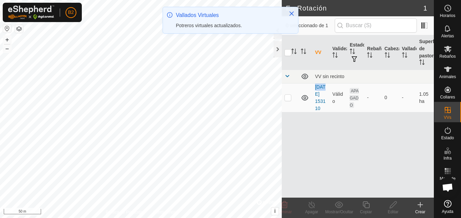
click at [306, 101] on icon at bounding box center [305, 97] width 7 height 5
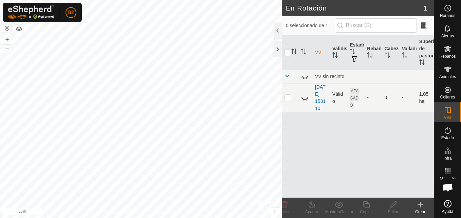
click at [306, 102] on icon at bounding box center [305, 98] width 8 height 8
click at [450, 139] on span "Estado" at bounding box center [448, 138] width 13 height 4
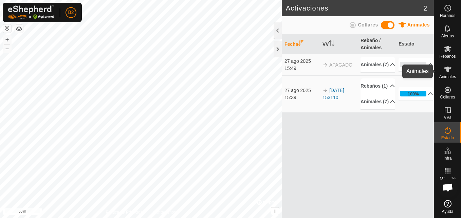
click at [447, 67] on icon at bounding box center [447, 69] width 7 height 5
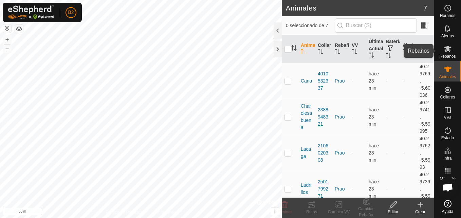
click at [445, 46] on icon at bounding box center [448, 49] width 8 height 8
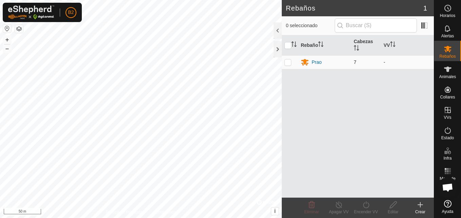
click at [287, 63] on p-checkbox at bounding box center [288, 61] width 7 height 5
checkbox input "true"
click at [367, 210] on div "Encender VV" at bounding box center [366, 212] width 27 height 6
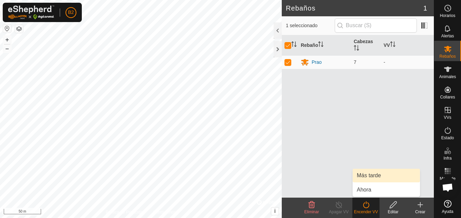
click at [362, 178] on link "Más tarde" at bounding box center [386, 176] width 67 height 14
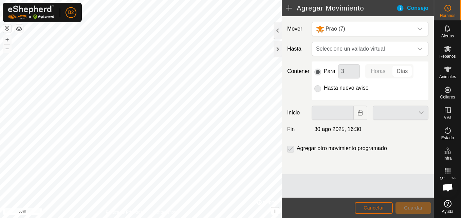
click at [370, 210] on span "Cancelar" at bounding box center [374, 207] width 20 height 5
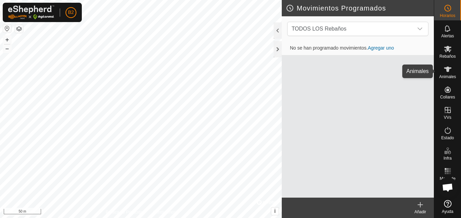
click at [447, 73] on icon at bounding box center [448, 69] width 8 height 8
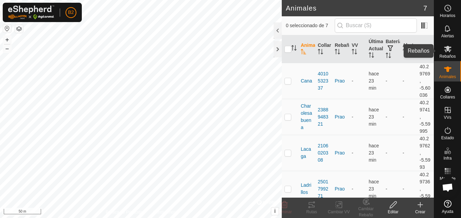
click at [445, 53] on es-mob-svg-icon at bounding box center [448, 48] width 12 height 11
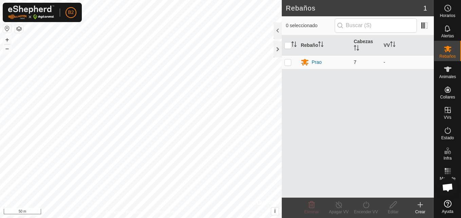
click at [288, 65] on p-checkbox at bounding box center [288, 61] width 7 height 5
checkbox input "true"
click at [371, 208] on turn-on-svg-icon at bounding box center [366, 205] width 27 height 8
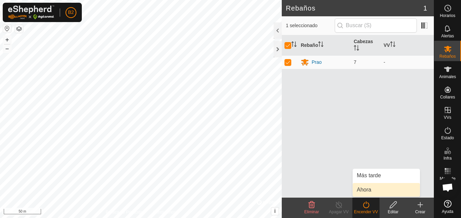
click at [370, 193] on link "Ahora" at bounding box center [386, 190] width 67 height 14
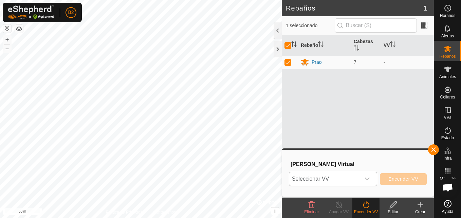
click at [370, 177] on icon "dropdown trigger" at bounding box center [367, 178] width 5 height 5
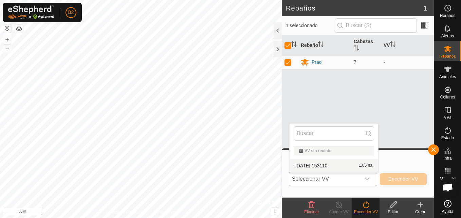
click at [341, 165] on li "[DATE] 153110 1.05 ha" at bounding box center [334, 166] width 89 height 14
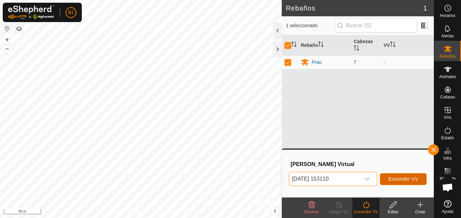
click at [402, 179] on span "Encender VV" at bounding box center [404, 178] width 30 height 5
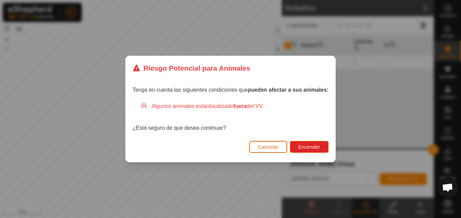
click at [267, 146] on span "Cancelar" at bounding box center [268, 146] width 20 height 5
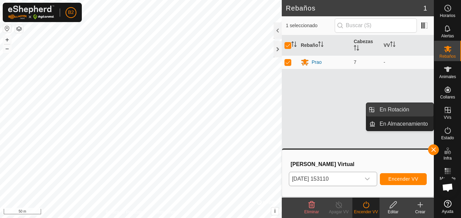
click at [424, 111] on link "En Rotación" at bounding box center [405, 110] width 58 height 14
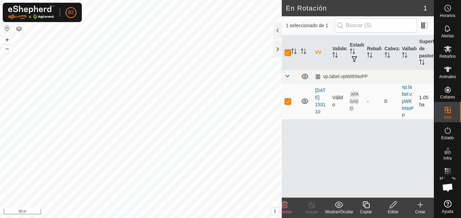
click at [321, 99] on td "[DATE] 153110" at bounding box center [321, 101] width 17 height 36
click at [317, 101] on link "[DATE] 153110" at bounding box center [320, 101] width 11 height 27
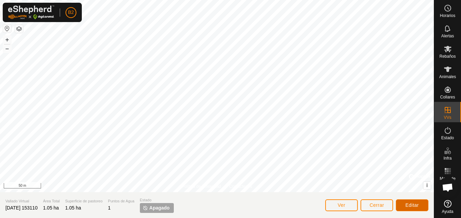
click at [408, 208] on span "Editar" at bounding box center [413, 205] width 14 height 5
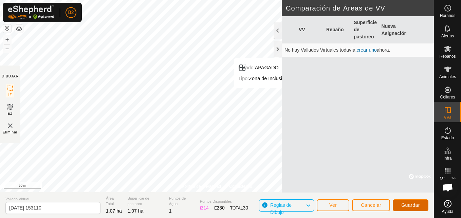
click at [407, 206] on span "Guardar" at bounding box center [411, 205] width 19 height 5
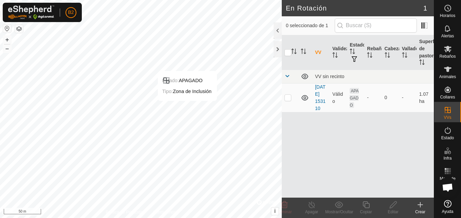
click at [448, 54] on span "Rebaños" at bounding box center [448, 56] width 16 height 4
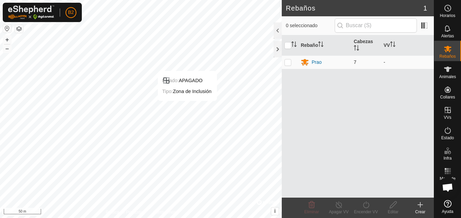
click at [287, 64] on p-checkbox at bounding box center [288, 61] width 7 height 5
checkbox input "true"
click at [370, 209] on div "Encender VV" at bounding box center [366, 212] width 27 height 6
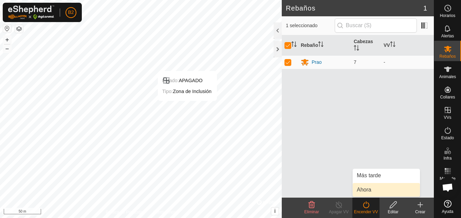
click at [371, 194] on link "Ahora" at bounding box center [386, 190] width 67 height 14
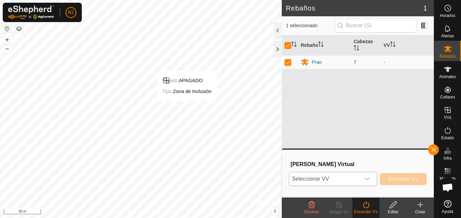
click at [368, 175] on div "dropdown trigger" at bounding box center [368, 179] width 14 height 14
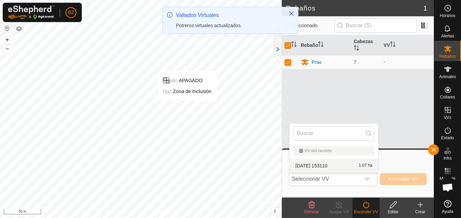
click at [351, 161] on li "[DATE] 153110 1.07 ha" at bounding box center [334, 166] width 89 height 14
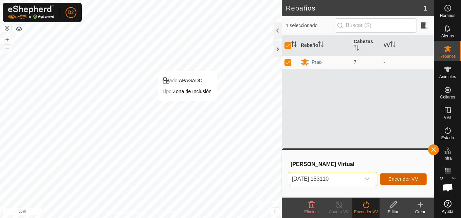
click at [392, 181] on span "Encender VV" at bounding box center [404, 178] width 30 height 5
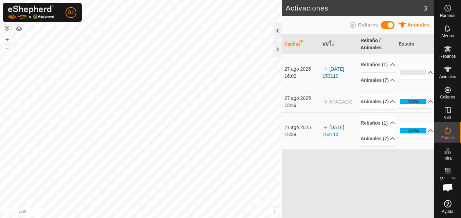
click at [277, 34] on div at bounding box center [278, 30] width 8 height 16
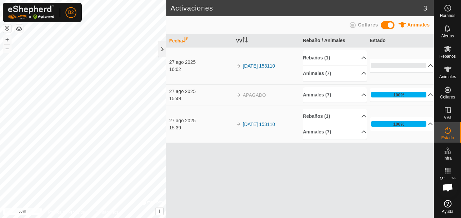
click at [427, 63] on p-accordion-header "0%" at bounding box center [402, 66] width 64 height 14
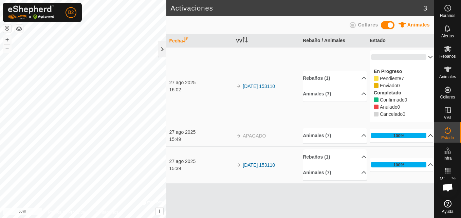
click at [425, 136] on p-accordion-header "100%" at bounding box center [402, 136] width 64 height 14
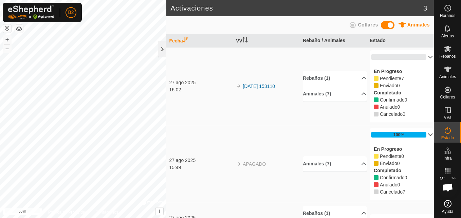
click at [425, 136] on p-accordion-header "100%" at bounding box center [402, 135] width 64 height 14
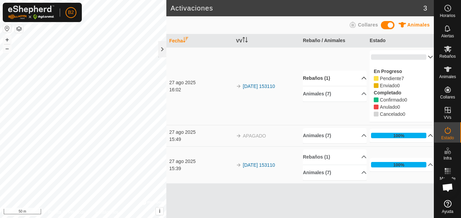
click at [359, 78] on p-accordion-header "Rebaños (1)" at bounding box center [335, 78] width 64 height 15
click at [362, 103] on icon at bounding box center [364, 102] width 5 height 5
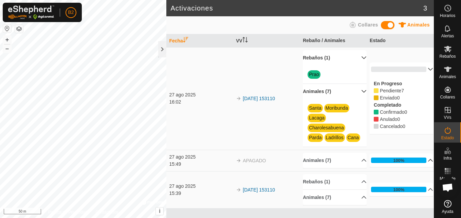
click at [379, 11] on h2 "Activaciones" at bounding box center [297, 8] width 253 height 8
click at [450, 15] on span "Horarios" at bounding box center [447, 16] width 15 height 4
